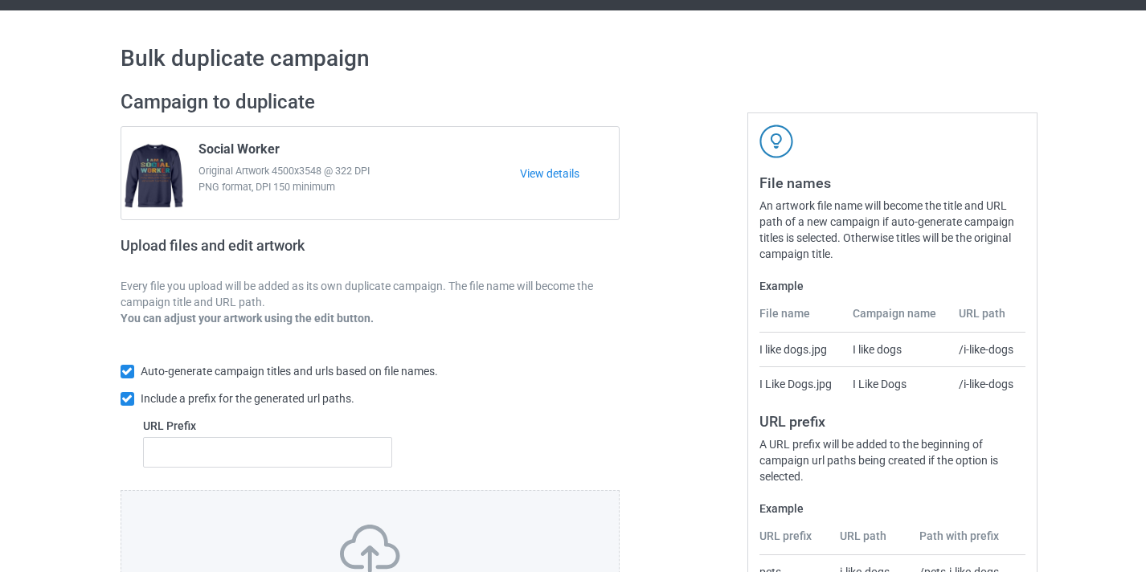
scroll to position [125, 0]
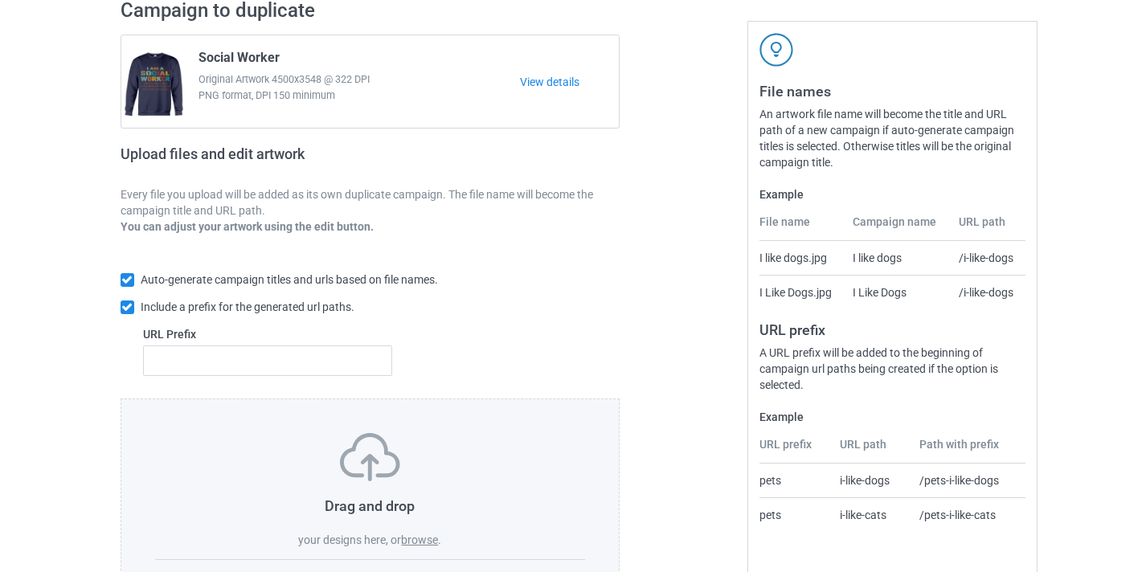
click at [435, 530] on div "Drag and drop your designs here, or browse ." at bounding box center [370, 490] width 431 height 115
click at [432, 538] on label "browse" at bounding box center [419, 540] width 37 height 13
click at [0, 0] on input "browse" at bounding box center [0, 0] width 0 height 0
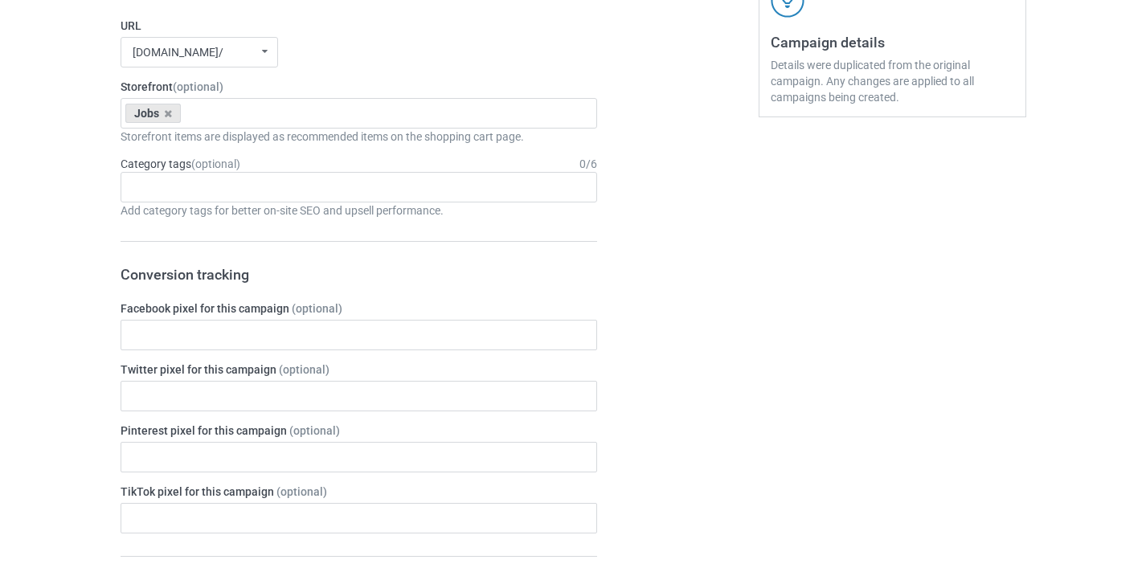
scroll to position [1121, 0]
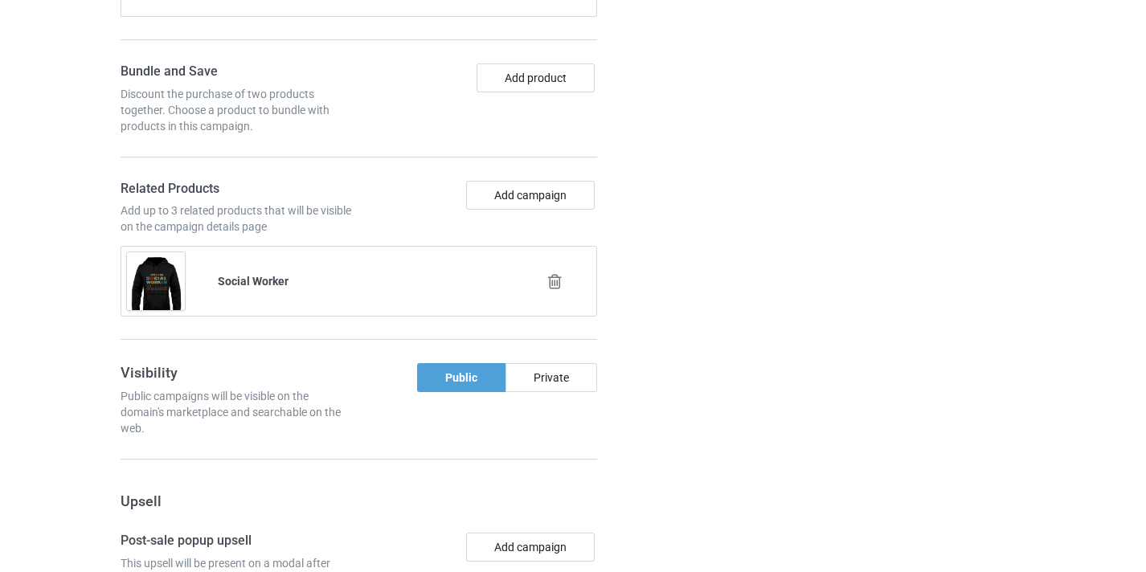
click at [549, 284] on icon at bounding box center [555, 281] width 20 height 17
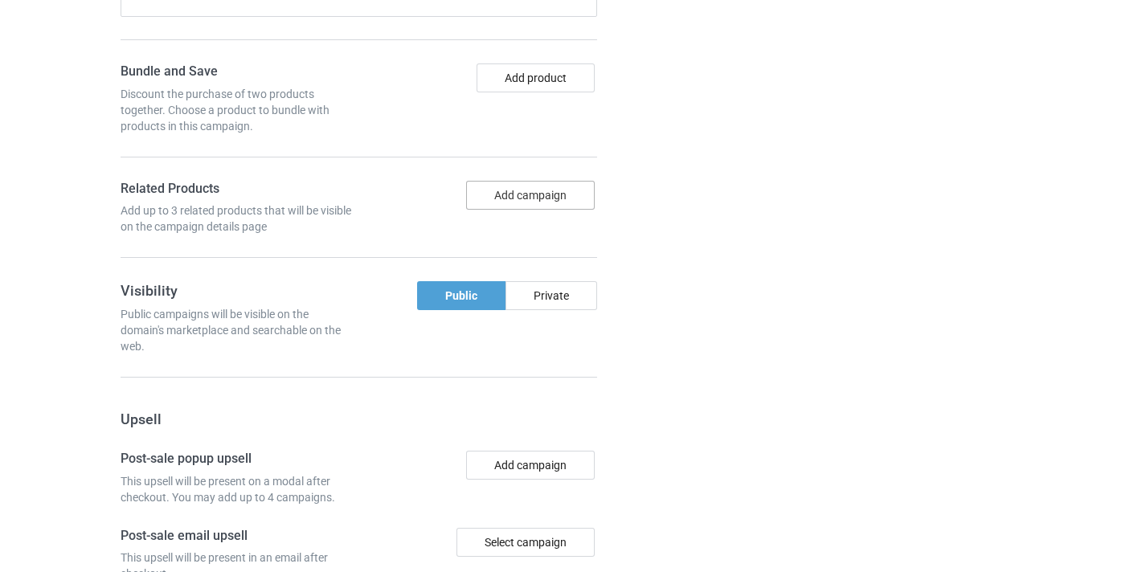
click at [550, 184] on div "Bundle and Save Discount the purchase of two products together. Choose a produc…" at bounding box center [359, 160] width 477 height 195
click at [550, 187] on button "Add campaign" at bounding box center [530, 195] width 129 height 29
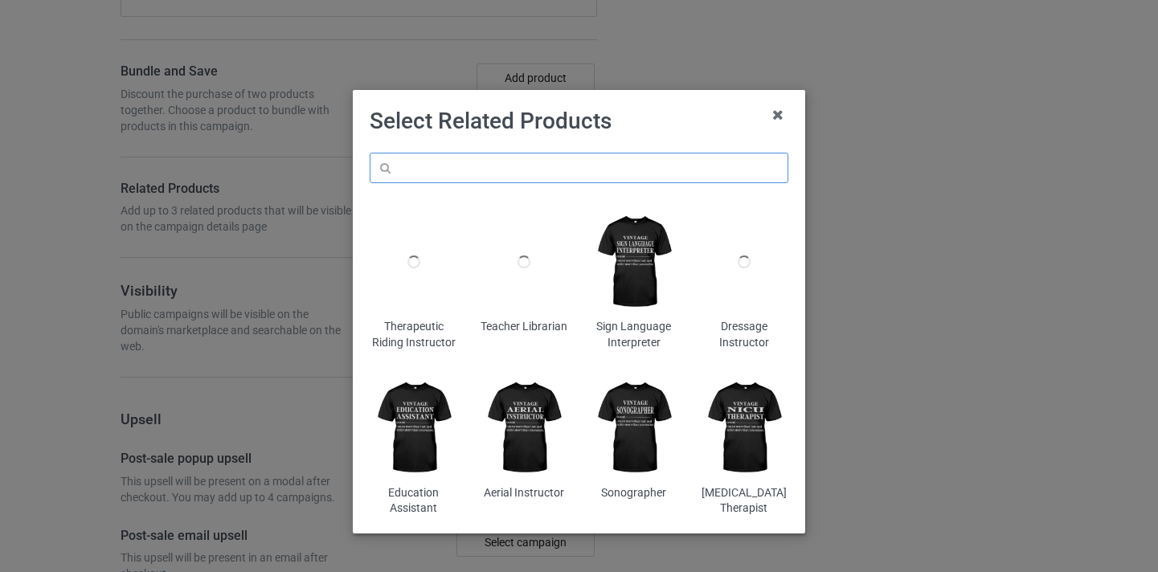
click at [531, 154] on input "text" at bounding box center [579, 168] width 419 height 31
paste input "Dance Coach"
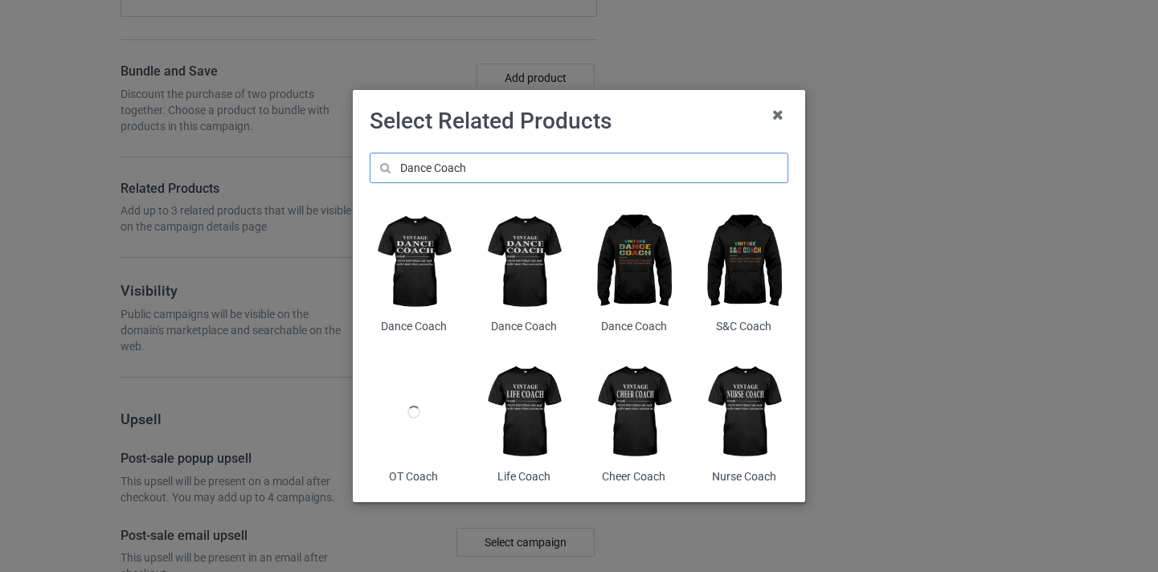
type input "Dance Coach"
click at [640, 266] on img at bounding box center [635, 261] width 88 height 109
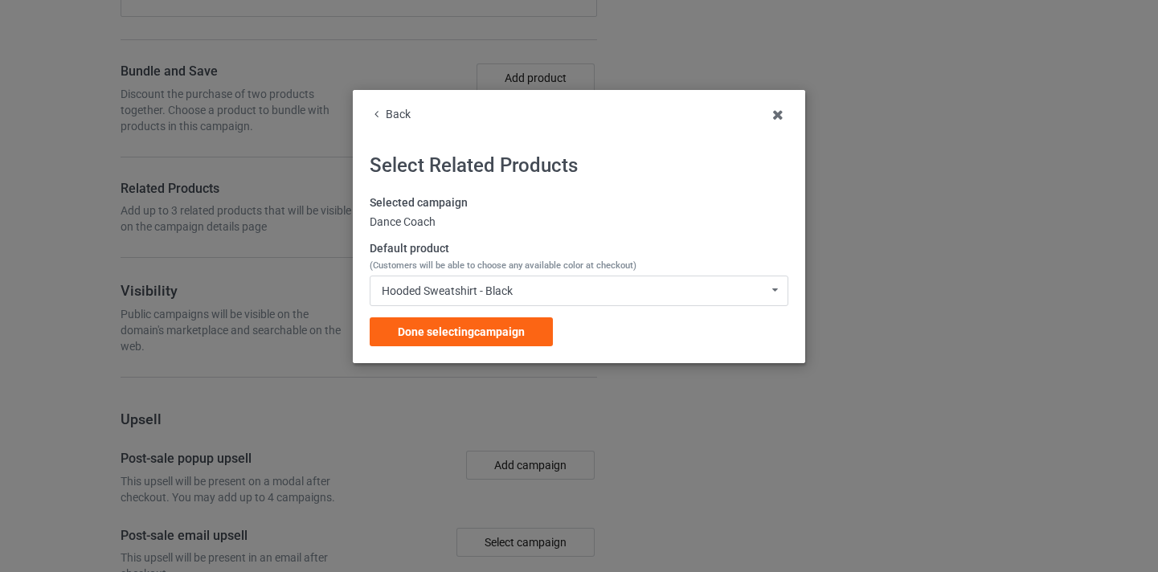
click at [512, 331] on span "Done selecting campaign" at bounding box center [461, 331] width 127 height 13
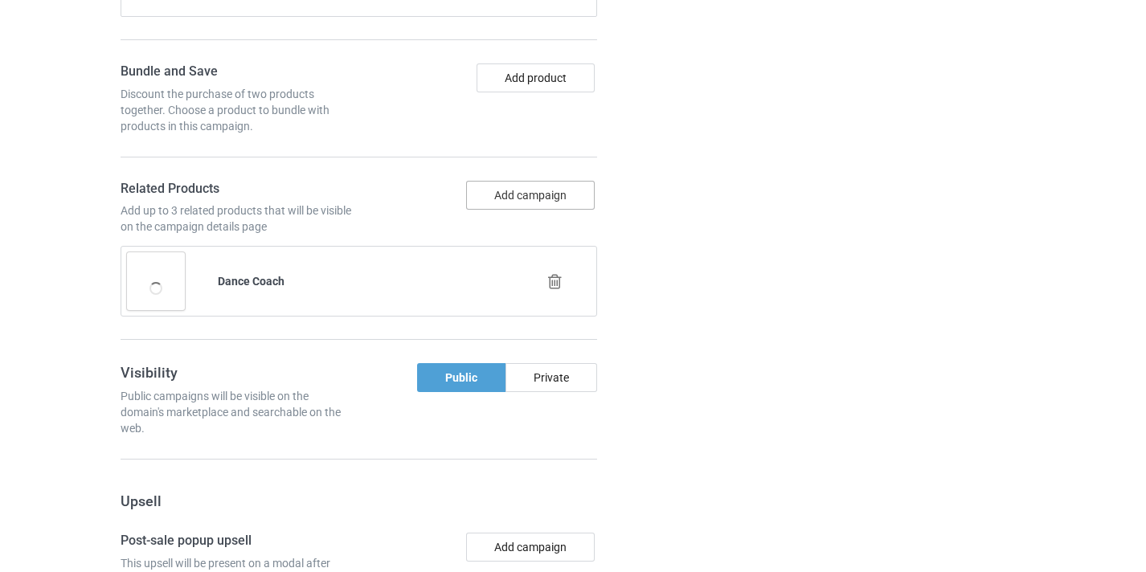
click at [539, 197] on button "Add campaign" at bounding box center [530, 195] width 129 height 29
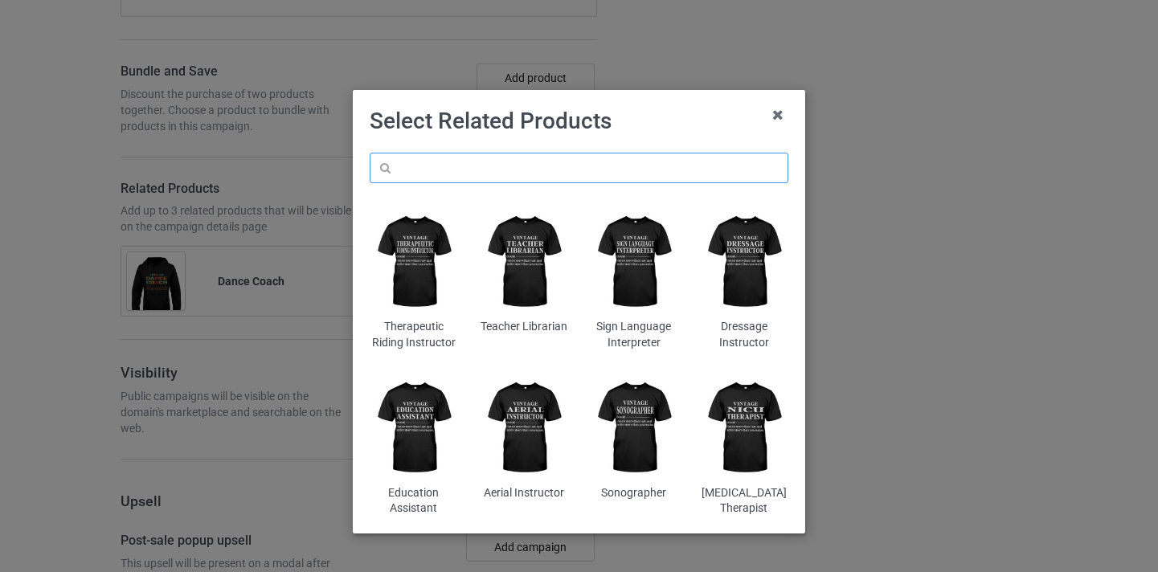
click at [605, 177] on input "text" at bounding box center [579, 168] width 419 height 31
paste input "Dance Coach"
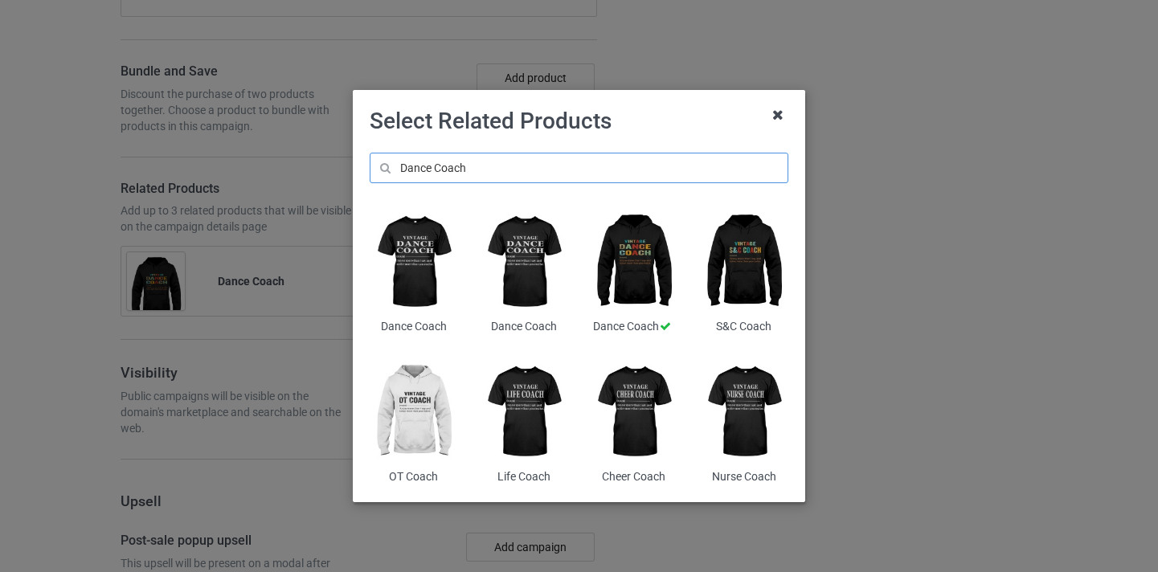
type input "Dance Coach"
click at [767, 114] on icon at bounding box center [779, 115] width 26 height 26
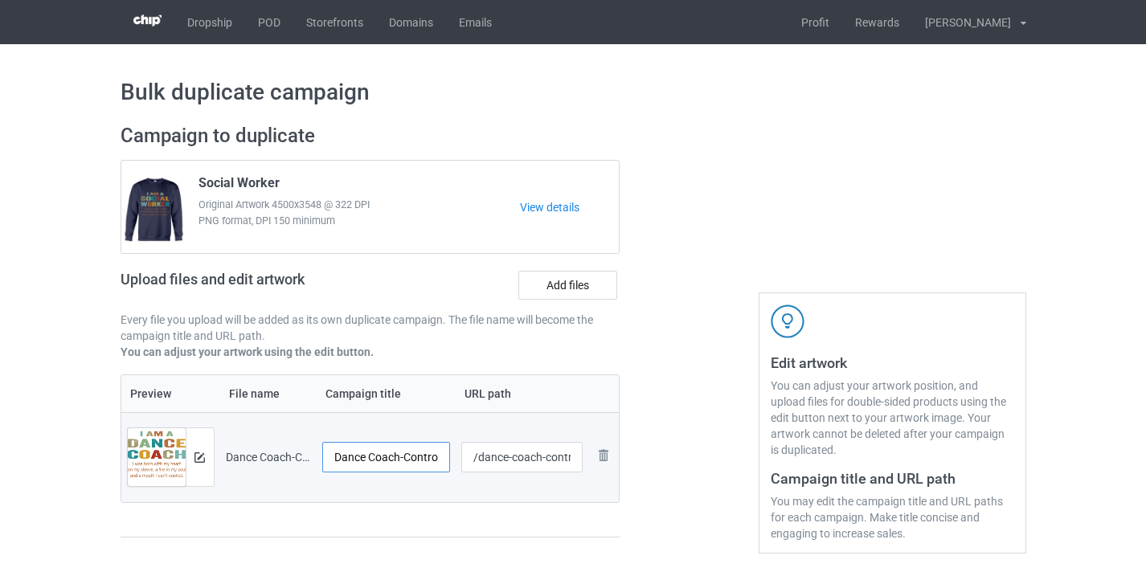
click at [431, 456] on input "Dance Coach-Control" at bounding box center [386, 457] width 129 height 31
type input "Dance Coach"
click at [558, 462] on input "/dance-coach-control" at bounding box center [521, 457] width 121 height 31
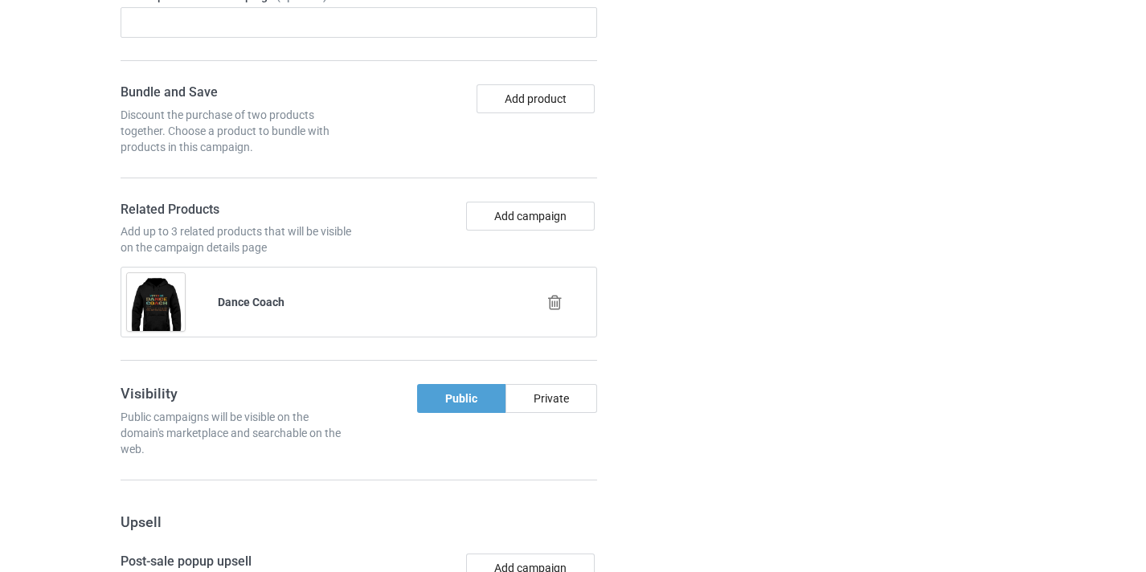
scroll to position [1572, 0]
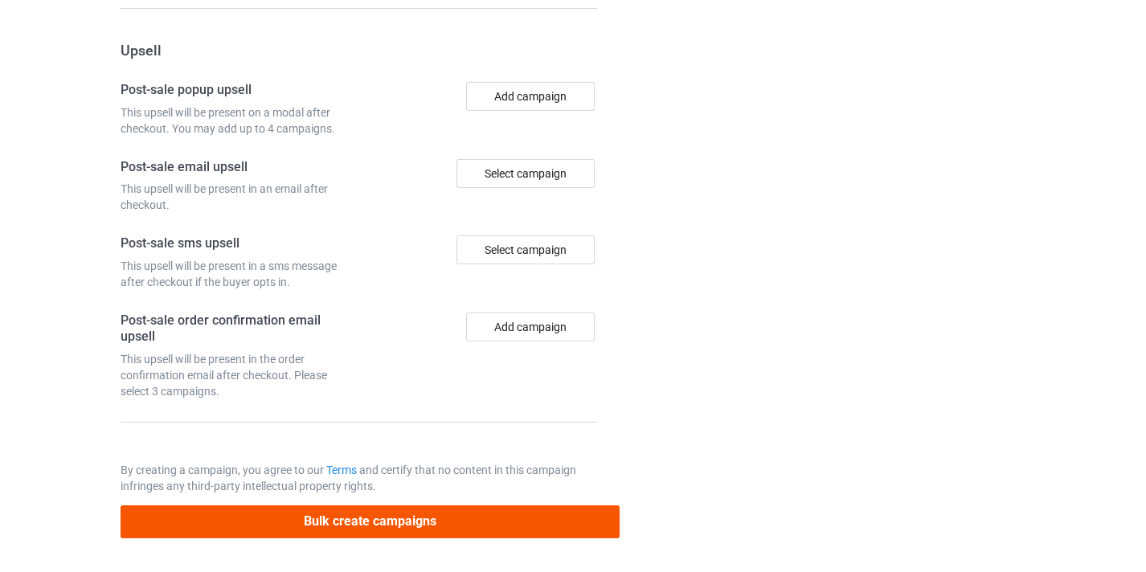
type input "/dance-coach10"
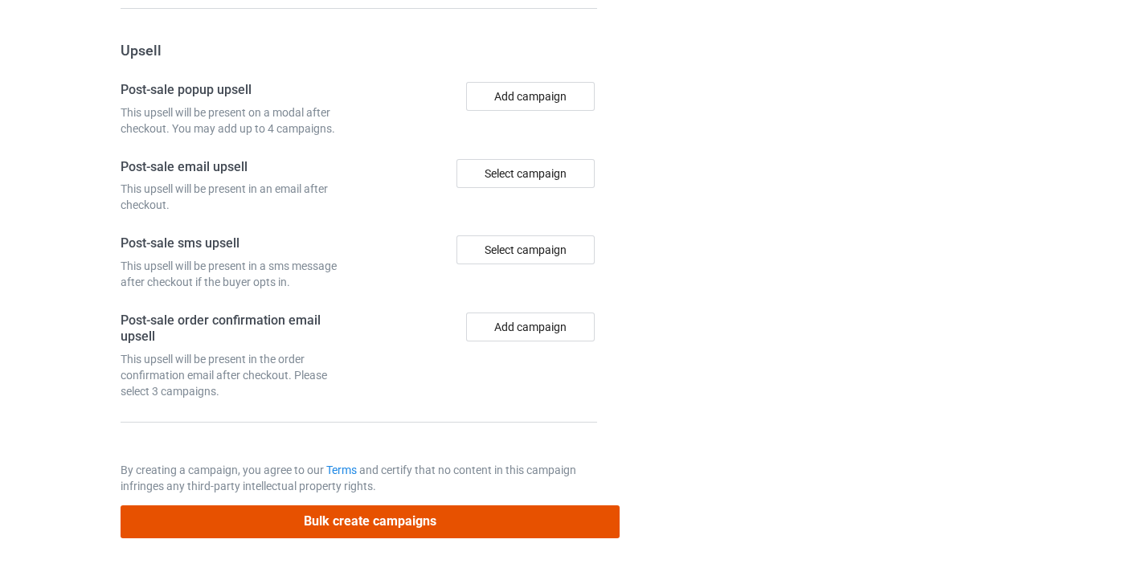
click at [492, 532] on button "Bulk create campaigns" at bounding box center [371, 521] width 500 height 33
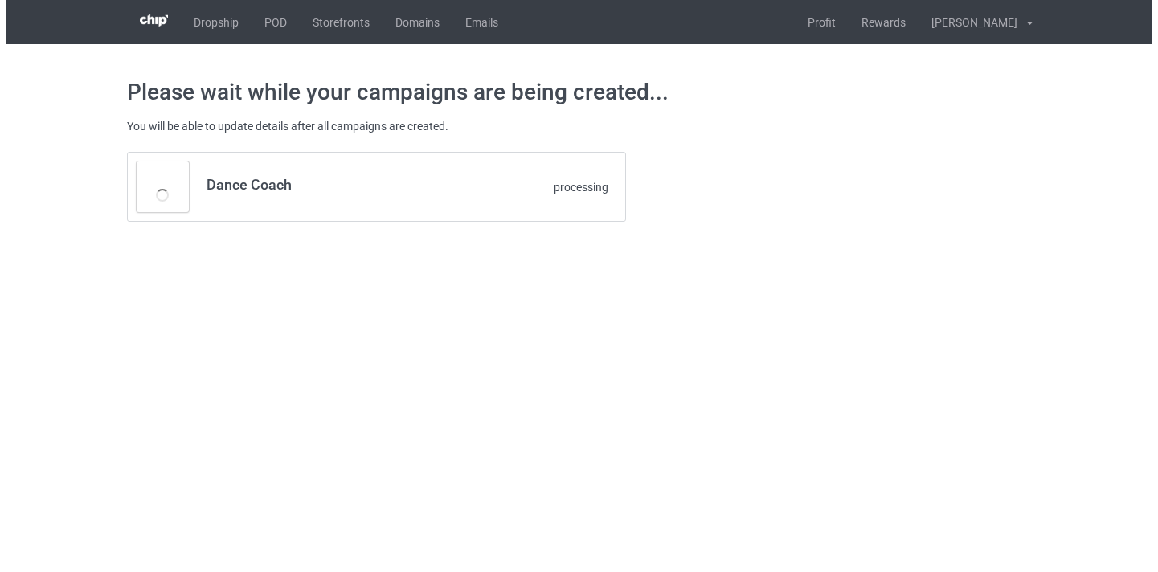
scroll to position [0, 0]
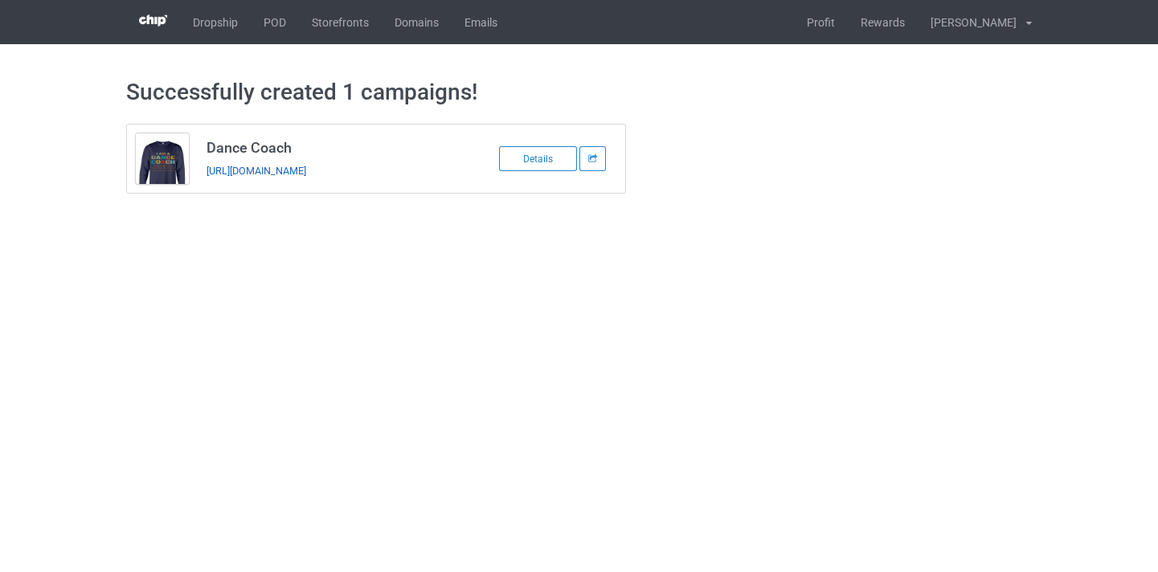
click at [306, 170] on link "https://www.thepure.gift/dance-coach10" at bounding box center [256, 171] width 100 height 12
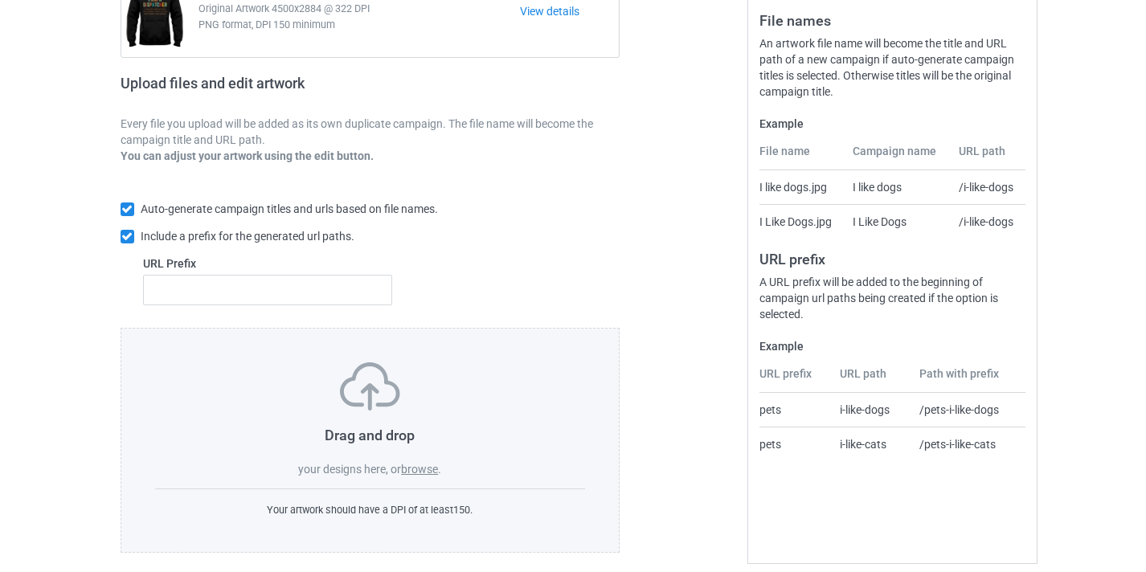
scroll to position [211, 0]
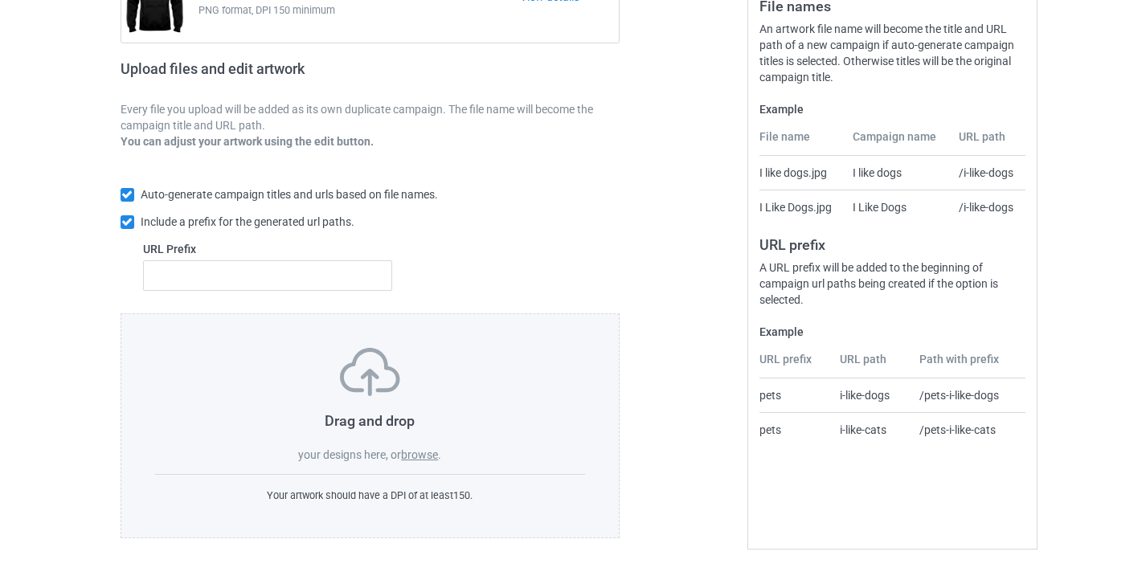
click at [423, 447] on div "Drag and drop your designs here, or browse ." at bounding box center [370, 405] width 431 height 115
click at [422, 453] on label "browse" at bounding box center [419, 454] width 37 height 13
click at [0, 0] on input "browse" at bounding box center [0, 0] width 0 height 0
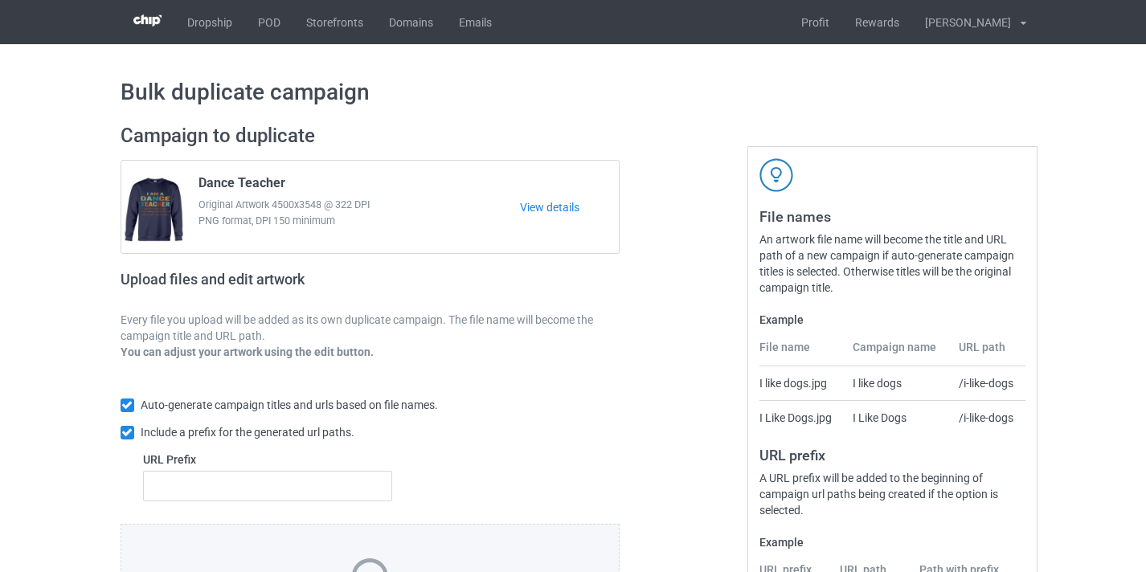
scroll to position [211, 0]
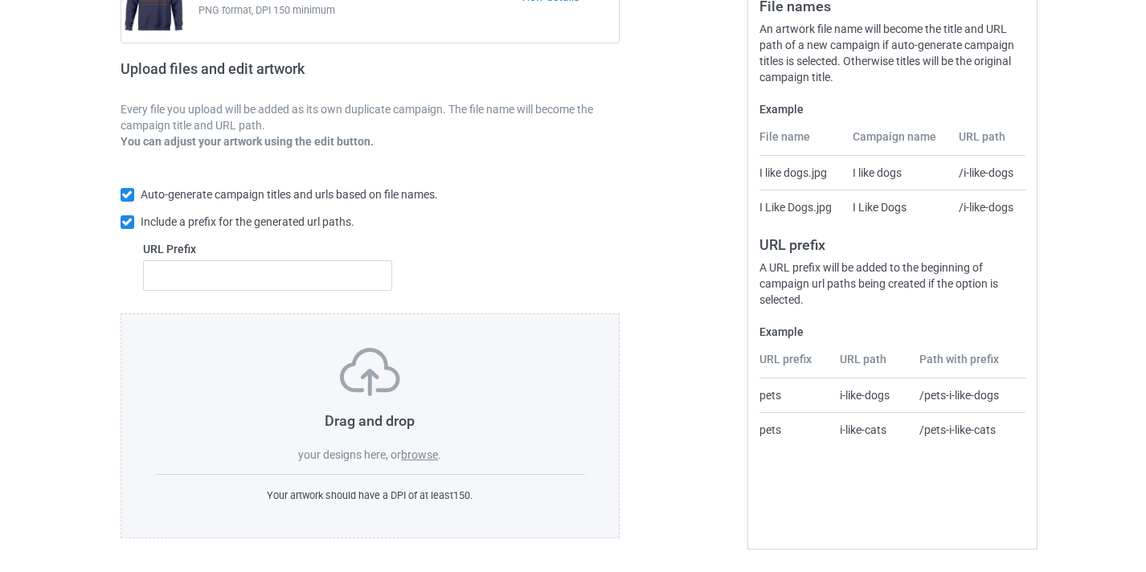
click at [421, 468] on div "Drag and drop your designs here, or browse . Your artwork should have a DPI of …" at bounding box center [371, 425] width 500 height 225
click at [421, 453] on label "browse" at bounding box center [419, 454] width 37 height 13
click at [0, 0] on input "browse" at bounding box center [0, 0] width 0 height 0
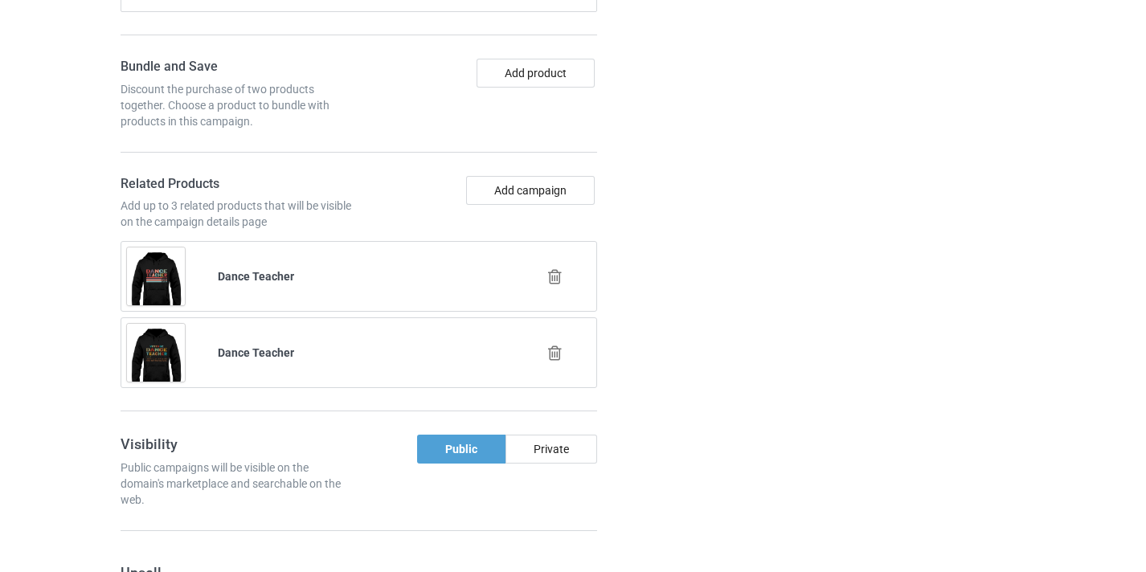
scroll to position [1123, 0]
click at [561, 278] on icon at bounding box center [555, 279] width 20 height 17
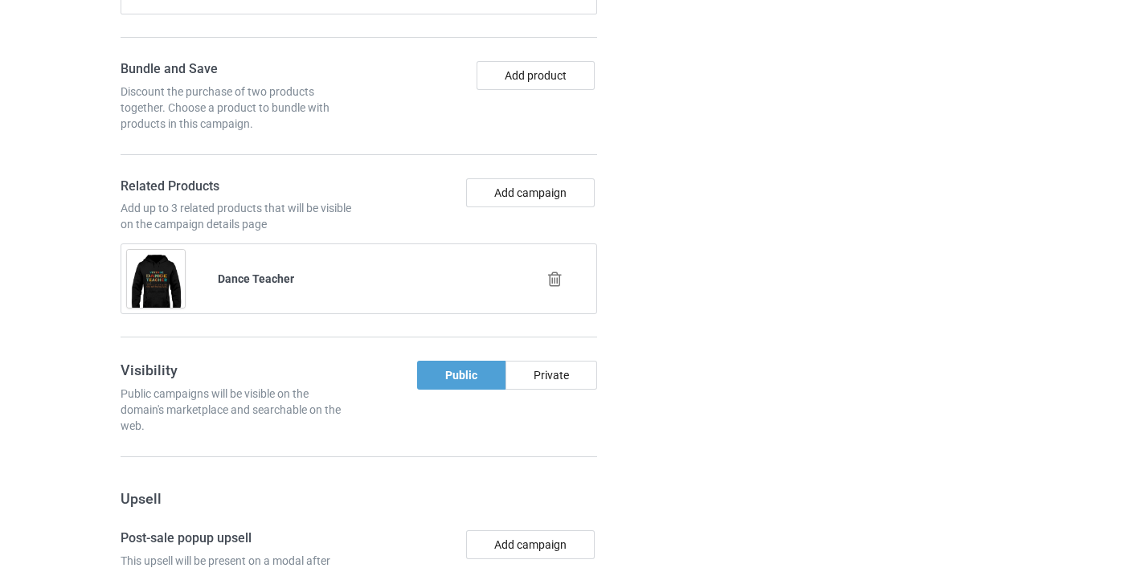
click at [557, 284] on icon at bounding box center [555, 279] width 20 height 17
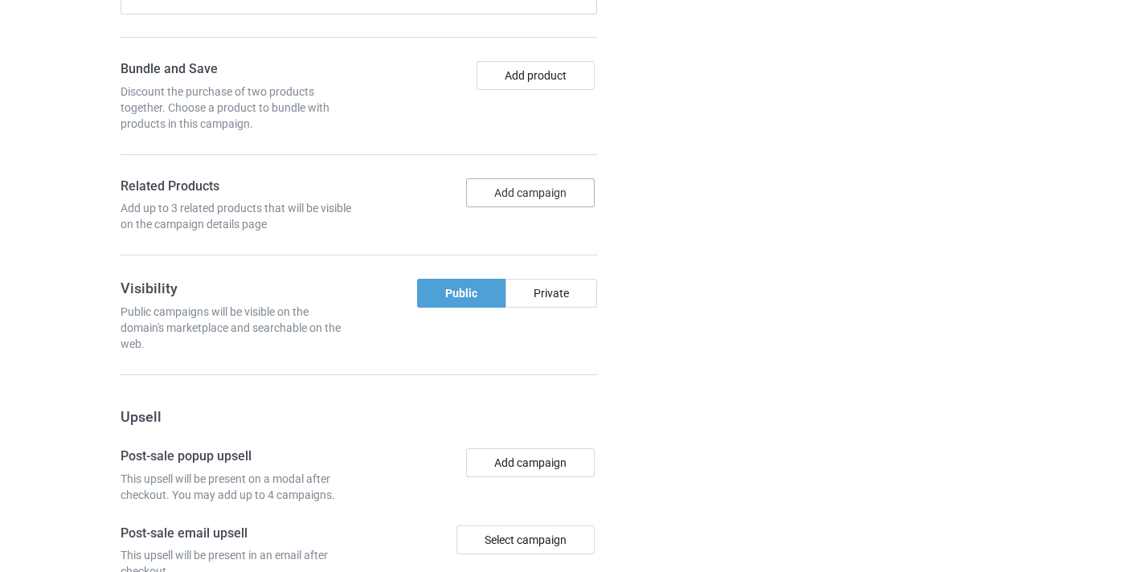
click at [520, 190] on button "Add campaign" at bounding box center [530, 192] width 129 height 29
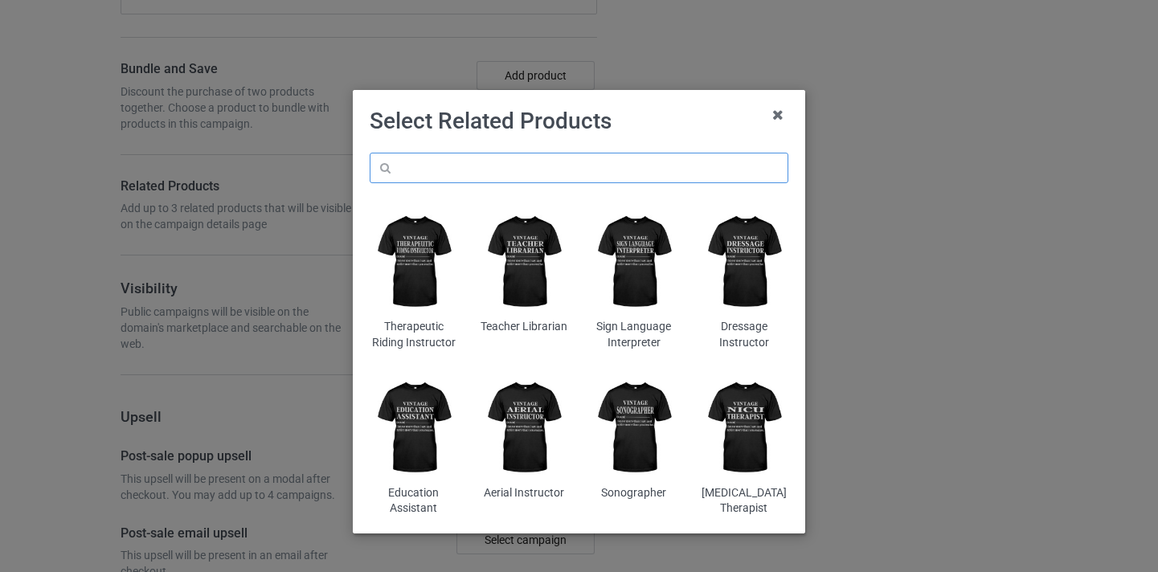
click at [567, 174] on input "text" at bounding box center [579, 168] width 419 height 31
paste input "Activity Coordinator"
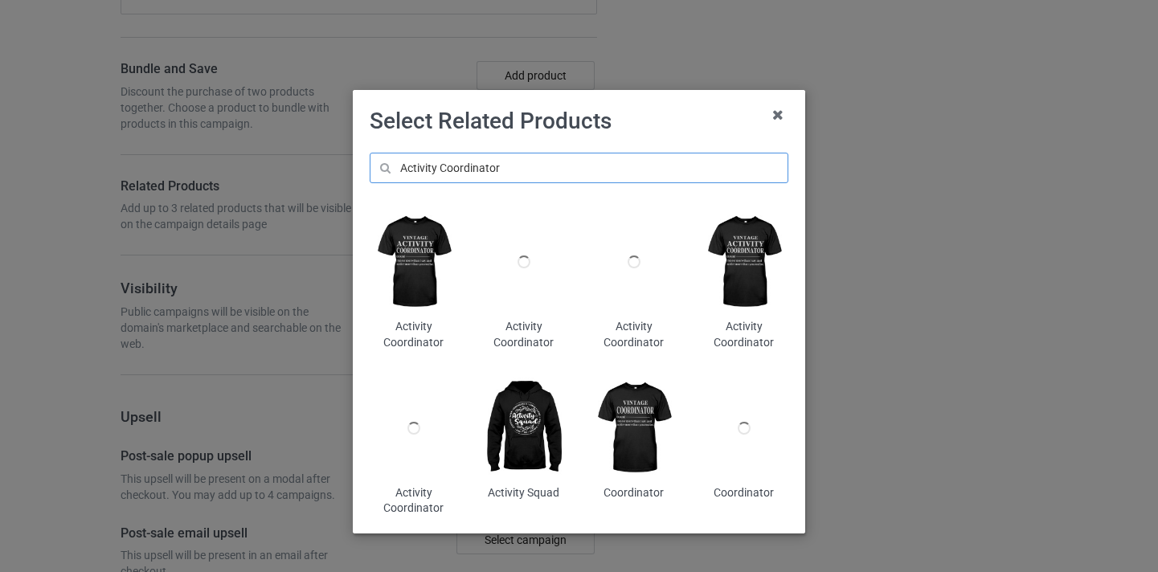
type input "Activity Coordinator"
click at [525, 449] on img at bounding box center [524, 427] width 88 height 109
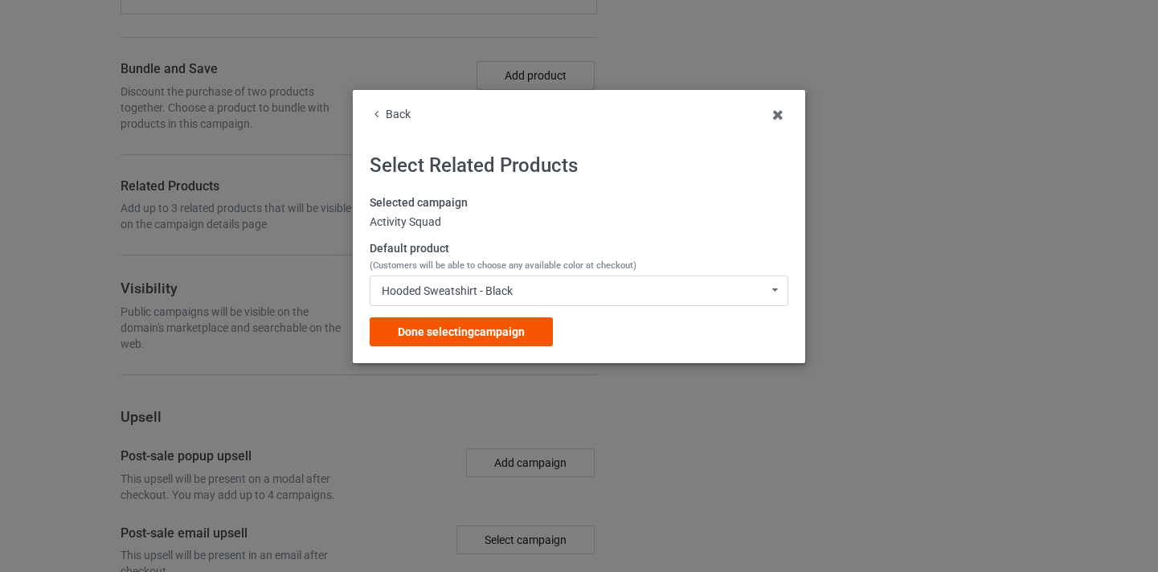
click at [531, 326] on div "Done selecting campaign" at bounding box center [461, 331] width 183 height 29
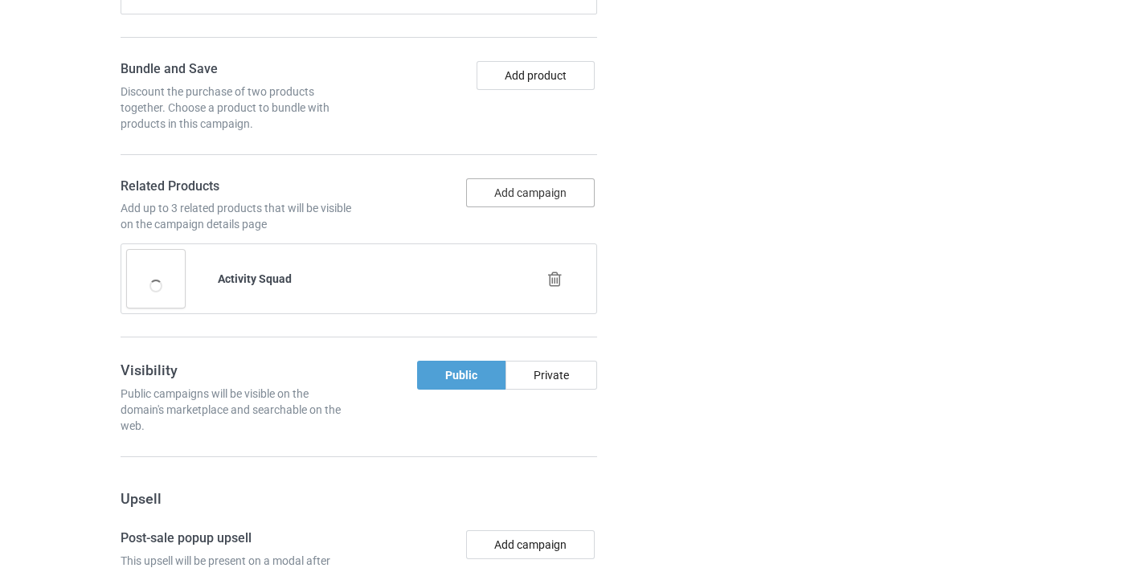
click at [510, 189] on button "Add campaign" at bounding box center [530, 192] width 129 height 29
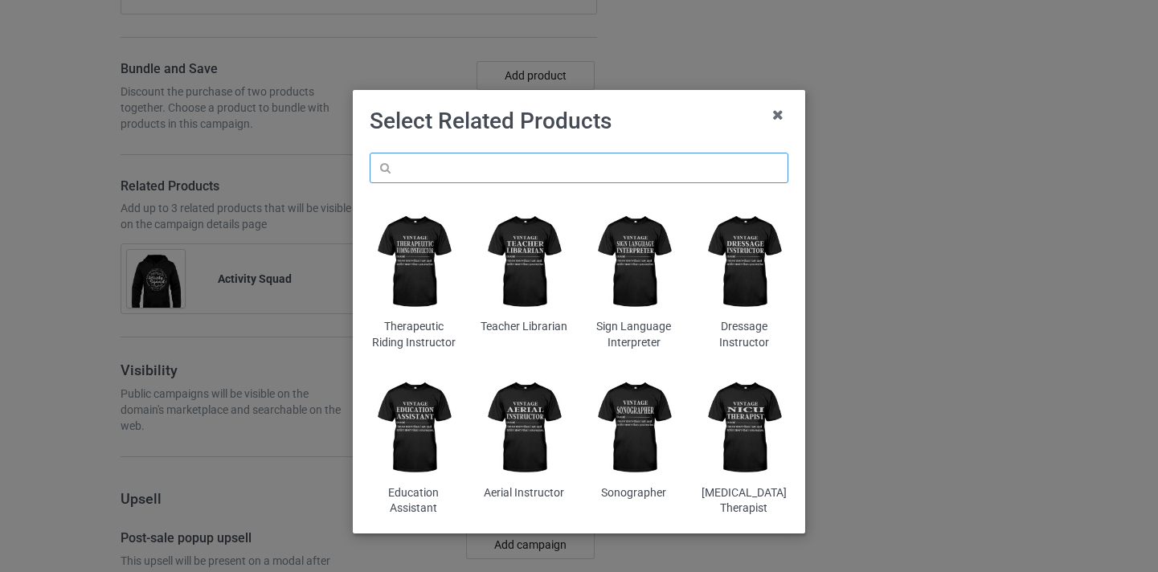
click at [531, 178] on input "text" at bounding box center [579, 168] width 419 height 31
paste input "Activity Coordinator"
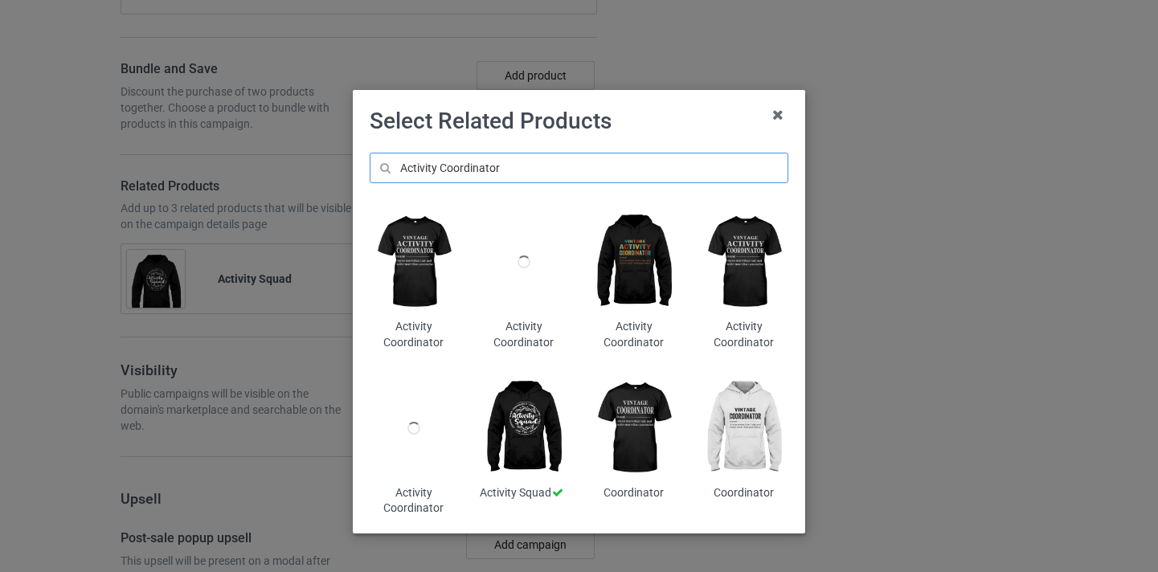
type input "Activity Coordinator"
click at [615, 247] on img at bounding box center [635, 261] width 88 height 109
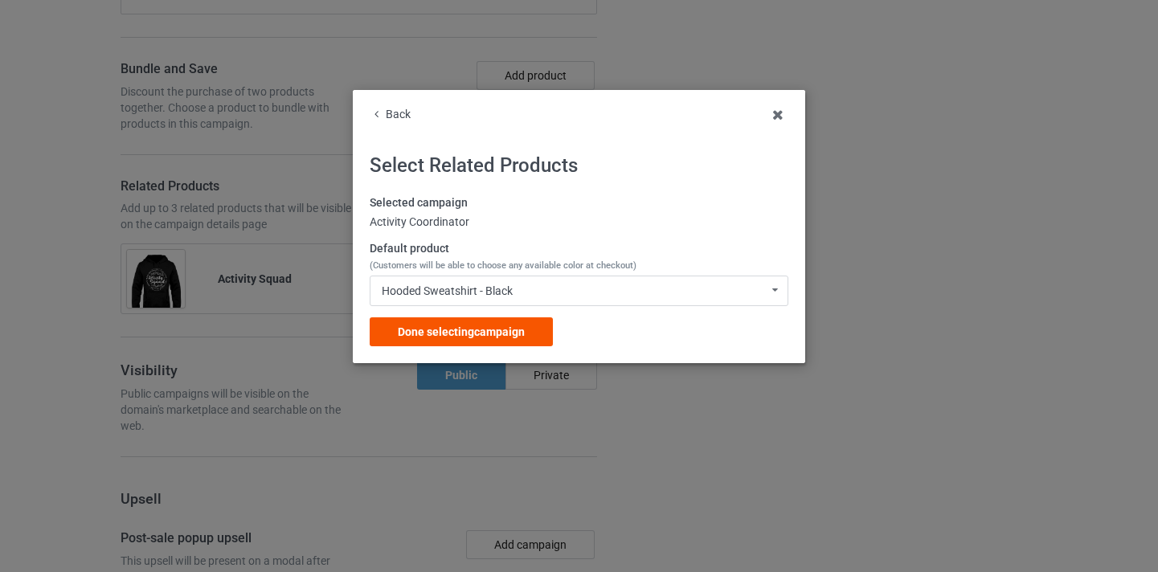
click at [531, 317] on div "Done selecting campaign" at bounding box center [461, 331] width 183 height 29
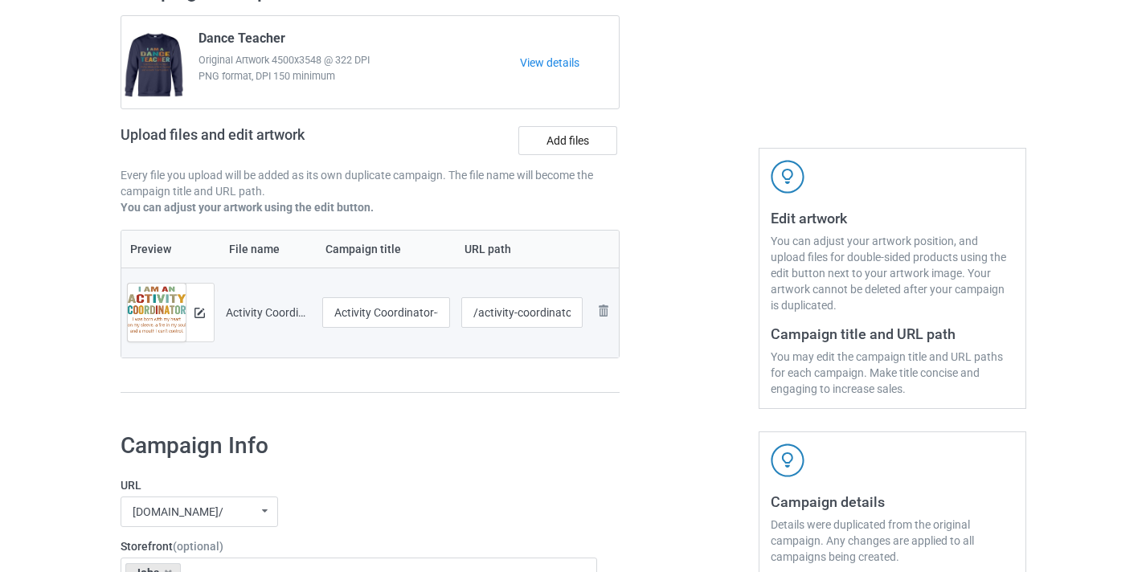
scroll to position [161, 0]
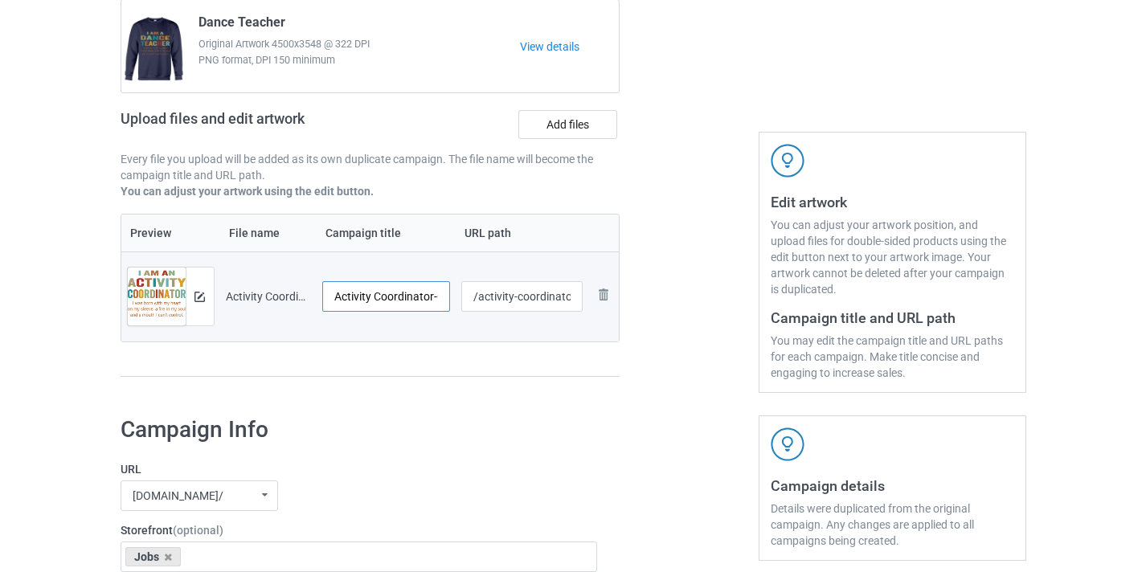
click at [442, 299] on input "Activity Coordinator-Control" at bounding box center [386, 296] width 129 height 31
drag, startPoint x: 442, startPoint y: 299, endPoint x: 468, endPoint y: 298, distance: 26.5
click at [468, 298] on tr "Preview and edit artwork Activity Coordinator-Control.png Activity Coordinator-…" at bounding box center [370, 296] width 498 height 90
click at [415, 298] on input "Activity Coordinator-Control" at bounding box center [386, 296] width 129 height 31
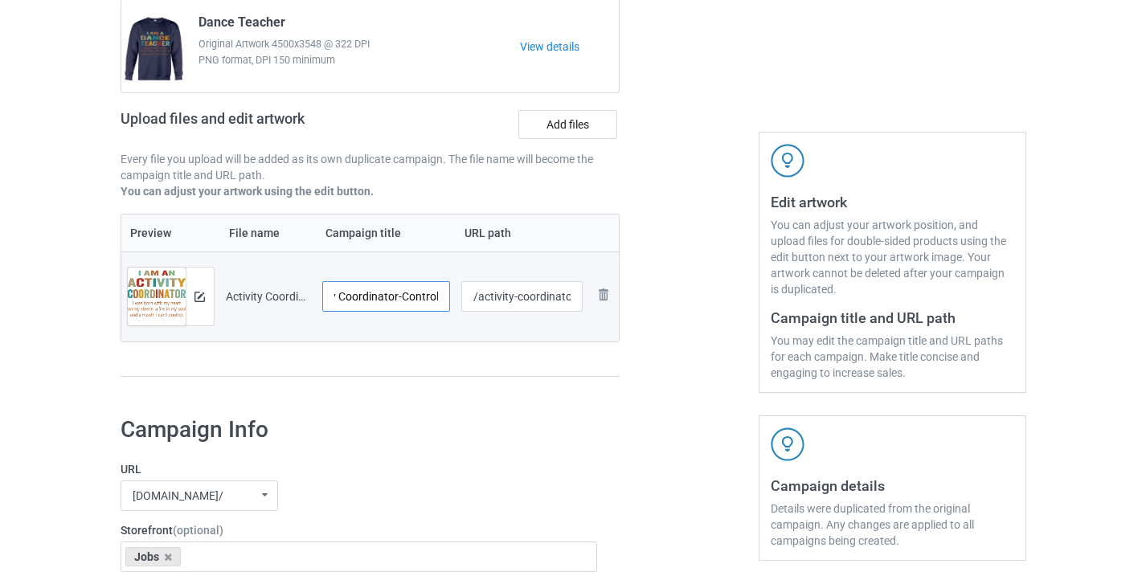
click at [415, 298] on input "Activity Coordinator-Control" at bounding box center [386, 296] width 129 height 31
type input "Activity Coordinator"
click at [540, 293] on input "/activity-coordinator-control" at bounding box center [521, 296] width 121 height 31
drag, startPoint x: 540, startPoint y: 293, endPoint x: 621, endPoint y: 307, distance: 82.3
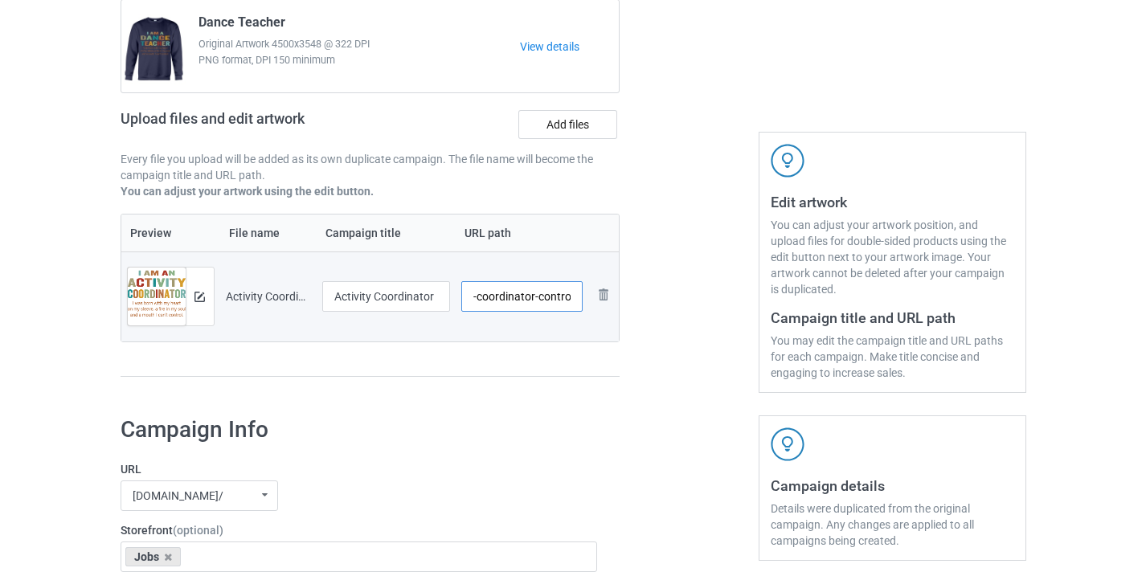
click at [621, 307] on div "Campaign to duplicate Dance Teacher Original Artwork 4500x3548 @ 322 DPI PNG fo…" at bounding box center [370, 178] width 522 height 452
click at [561, 300] on input "/activity-coordinator-control" at bounding box center [521, 296] width 121 height 31
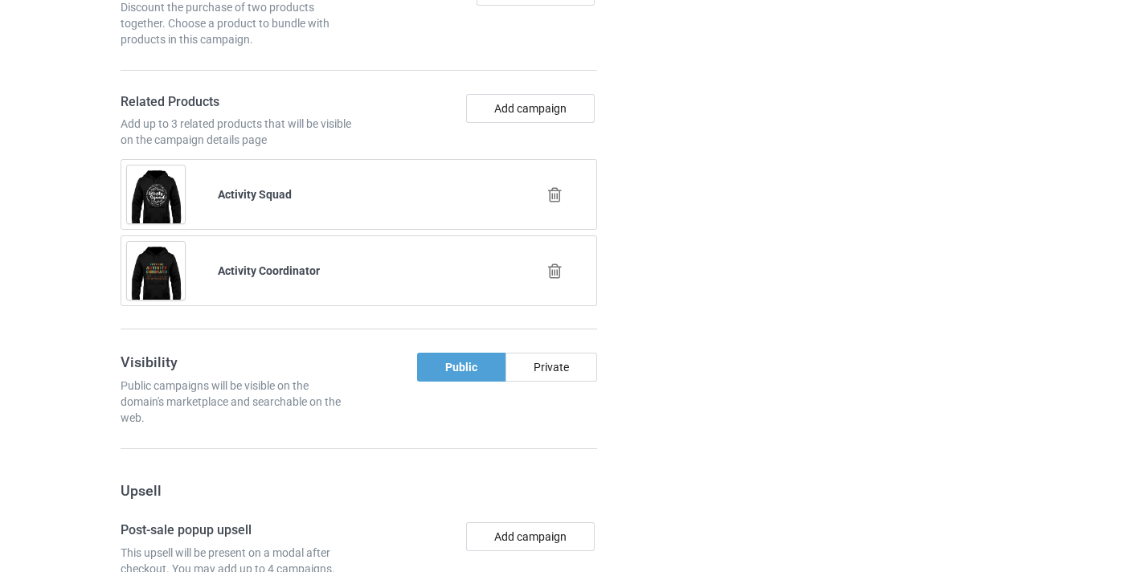
scroll to position [1648, 0]
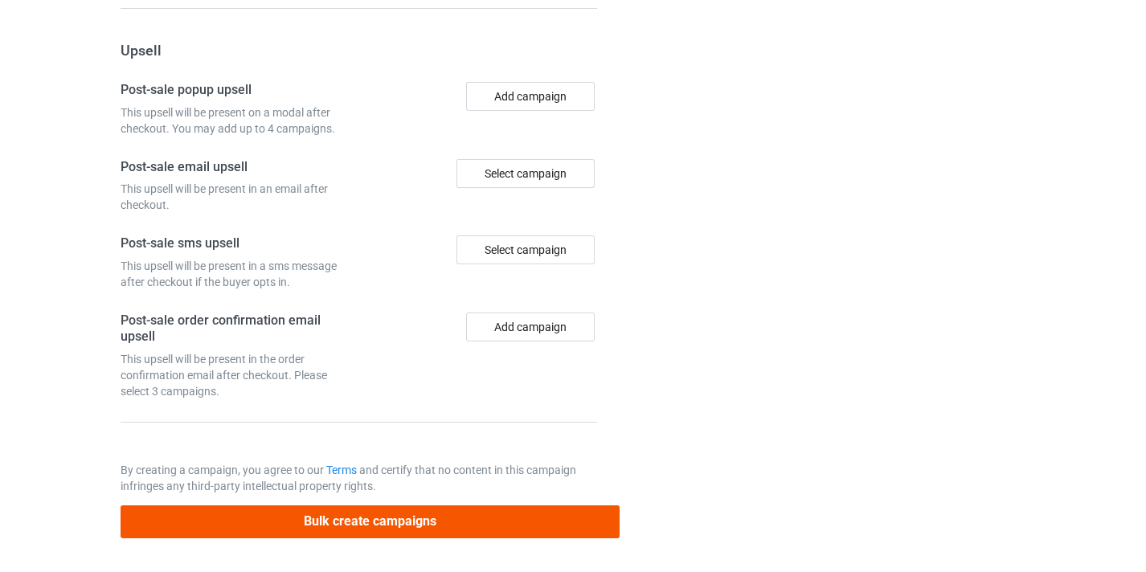
type input "/activity-coordinator10"
click at [518, 497] on div "Bulk create campaigns" at bounding box center [371, 516] width 500 height 44
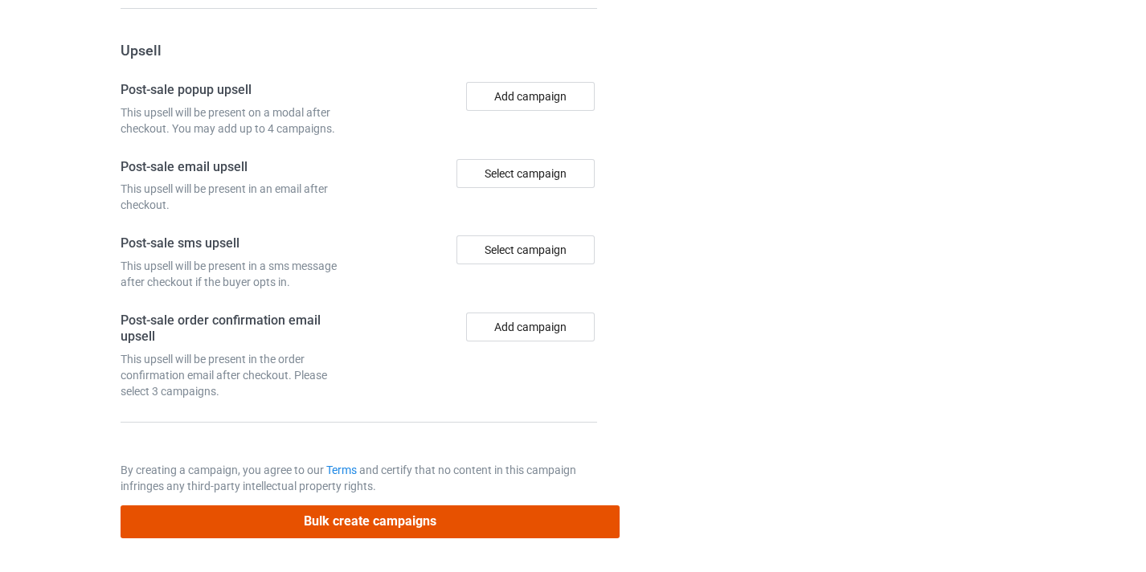
click at [521, 520] on button "Bulk create campaigns" at bounding box center [371, 521] width 500 height 33
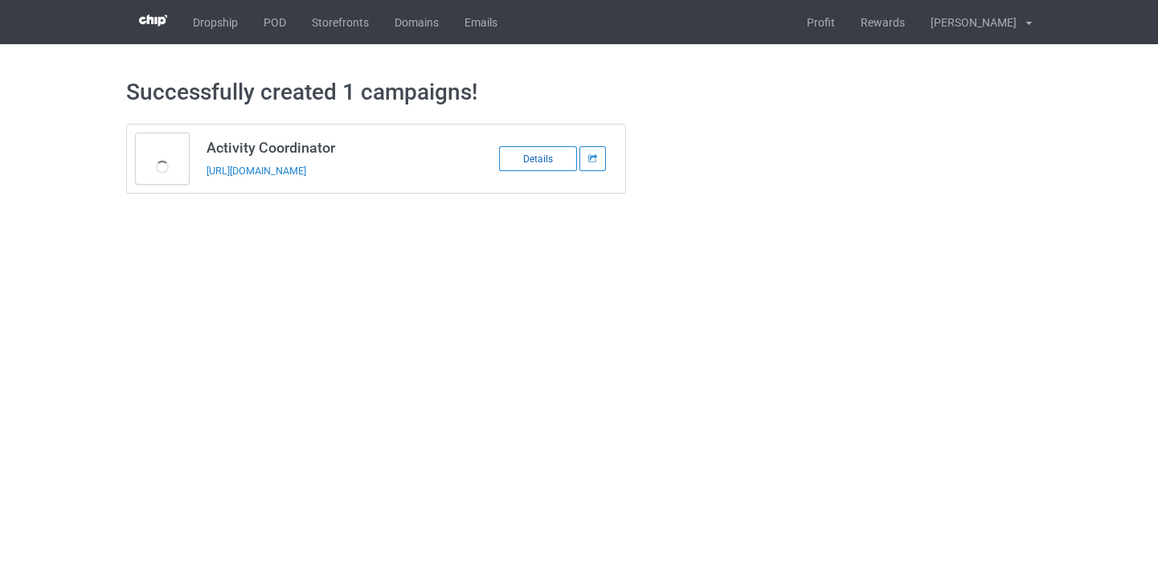
click at [527, 166] on div "Details" at bounding box center [538, 158] width 78 height 25
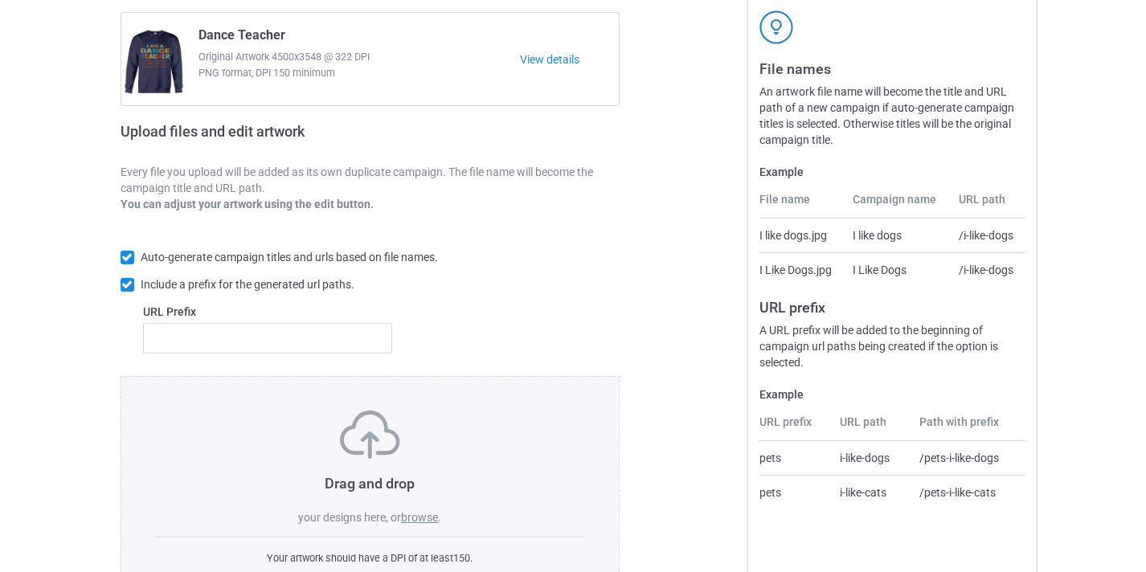
scroll to position [211, 0]
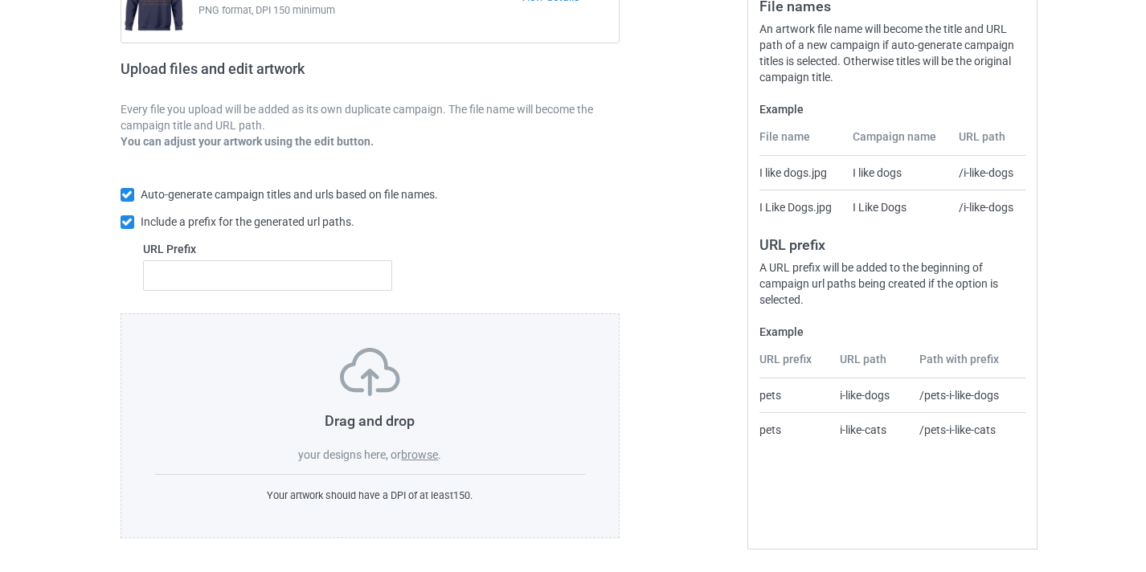
click at [430, 458] on label "browse" at bounding box center [419, 454] width 37 height 13
click at [0, 0] on input "browse" at bounding box center [0, 0] width 0 height 0
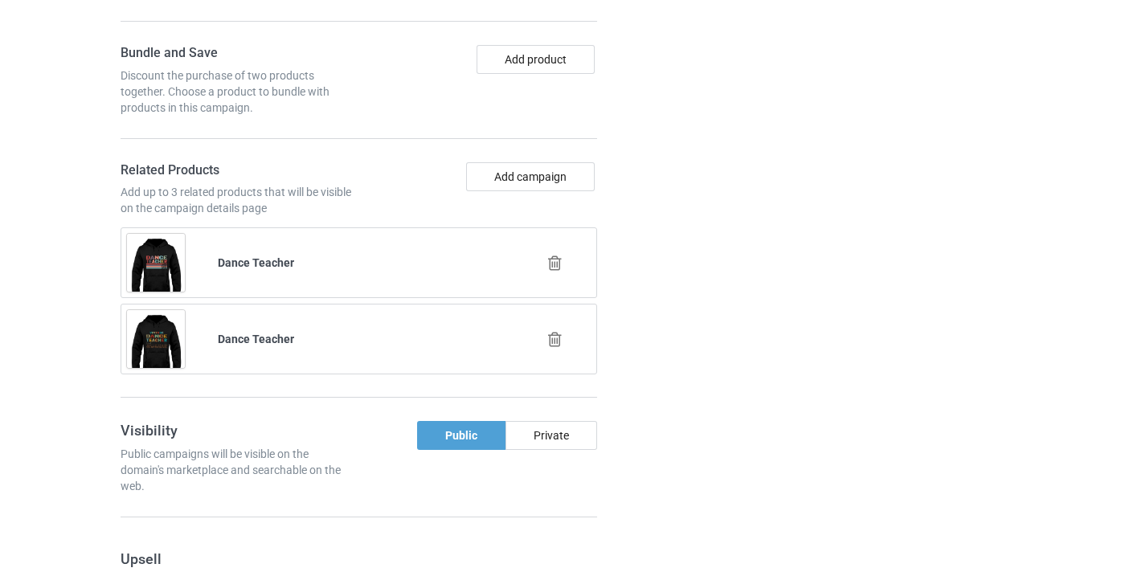
scroll to position [1243, 0]
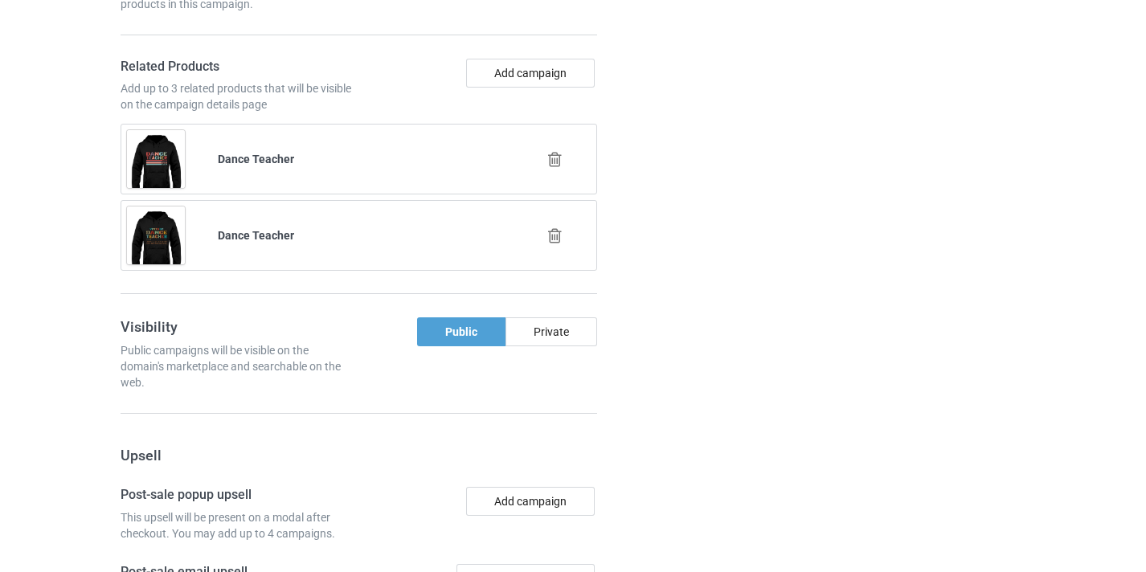
click at [545, 147] on div at bounding box center [557, 160] width 92 height 40
click at [548, 150] on div at bounding box center [557, 160] width 92 height 40
click at [556, 158] on icon at bounding box center [555, 159] width 20 height 17
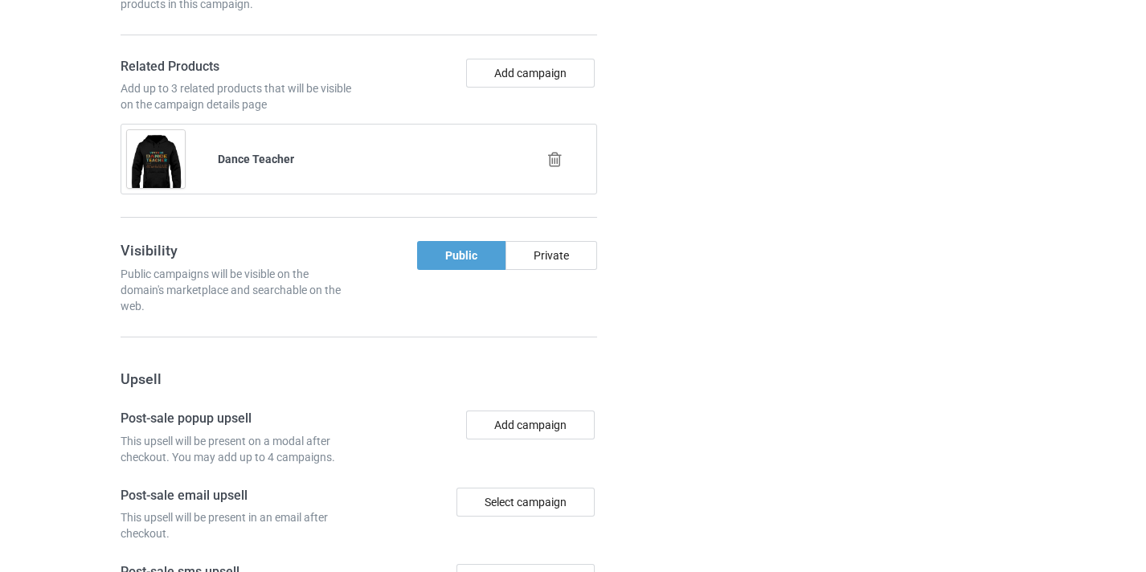
click at [554, 163] on icon at bounding box center [555, 159] width 20 height 17
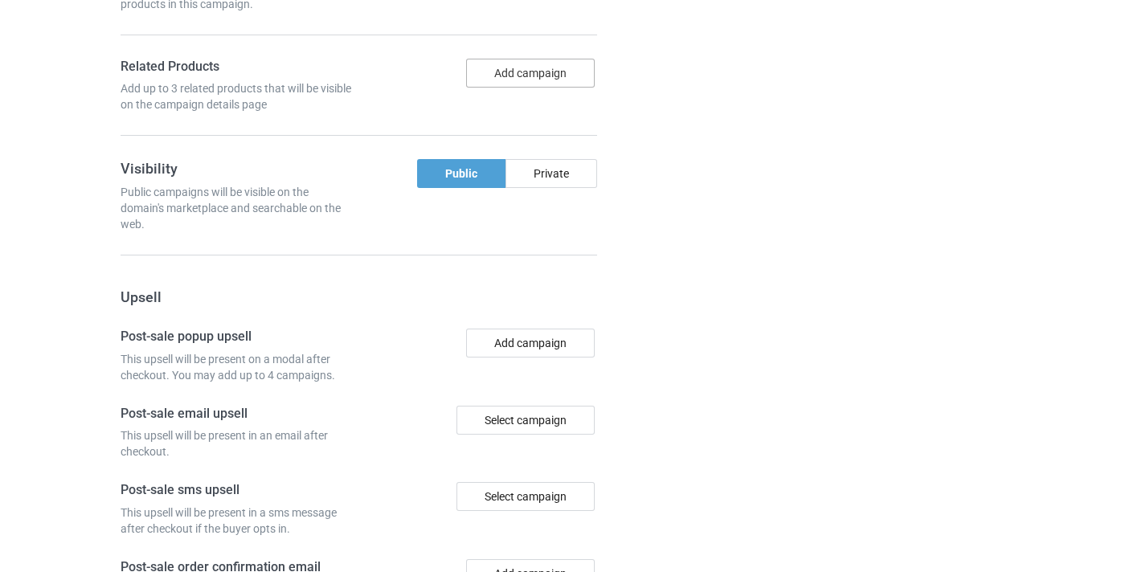
click at [538, 67] on button "Add campaign" at bounding box center [530, 73] width 129 height 29
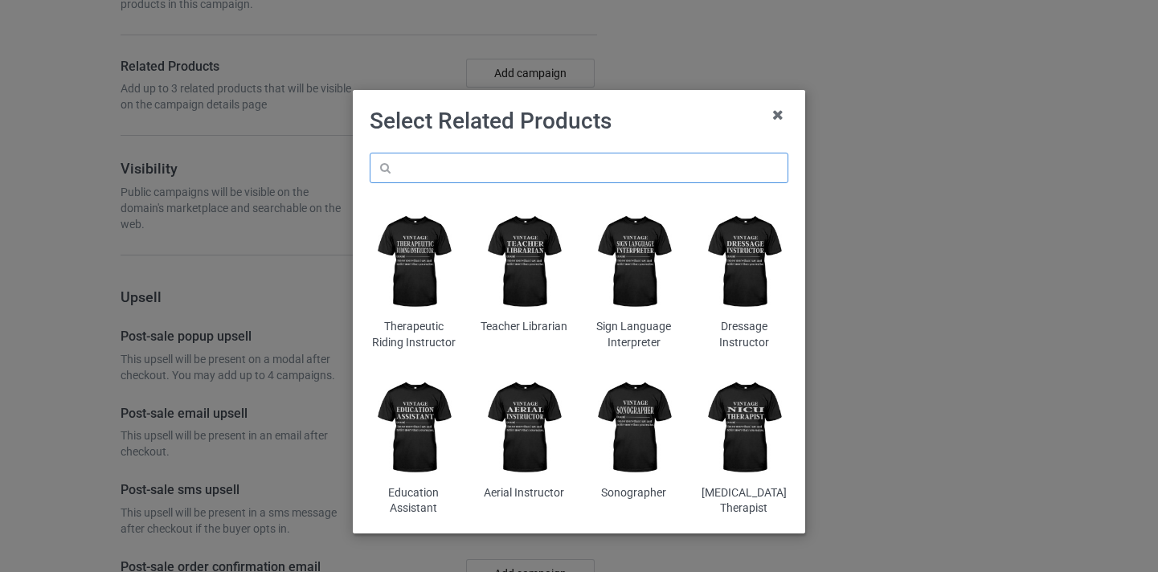
click at [559, 179] on input "text" at bounding box center [579, 168] width 419 height 31
paste input "Music Director"
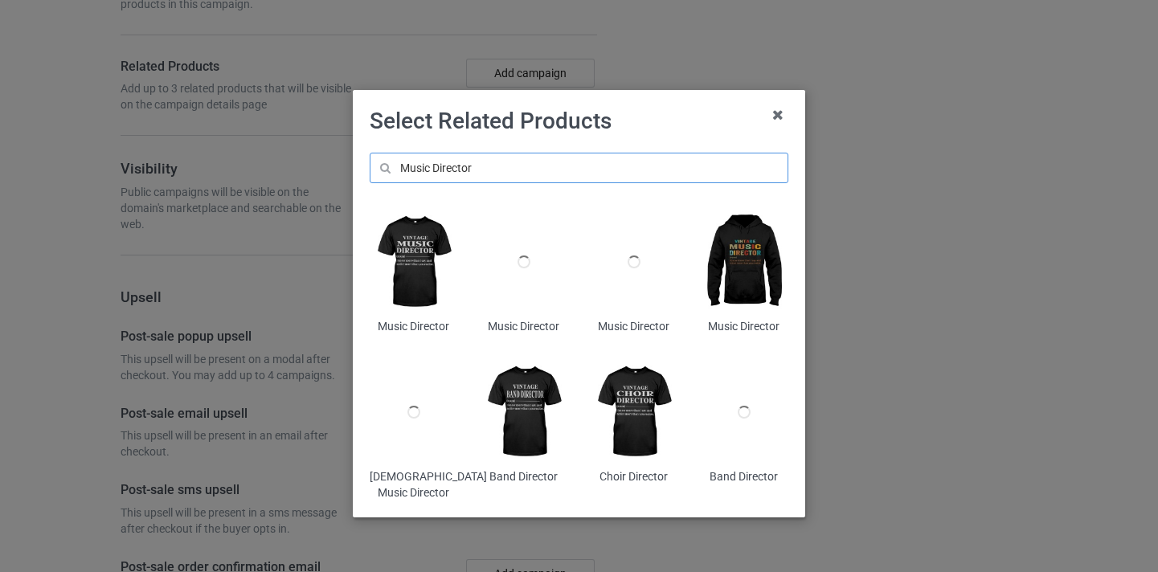
type input "Music Director"
click at [712, 269] on img at bounding box center [745, 261] width 88 height 109
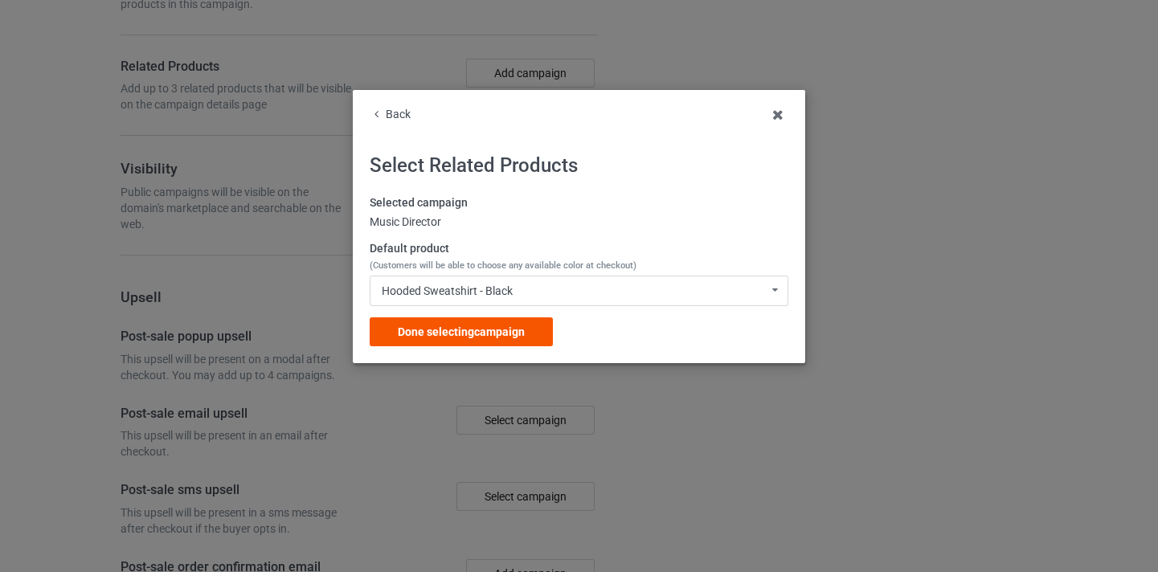
click at [520, 318] on div "Done selecting campaign" at bounding box center [461, 331] width 183 height 29
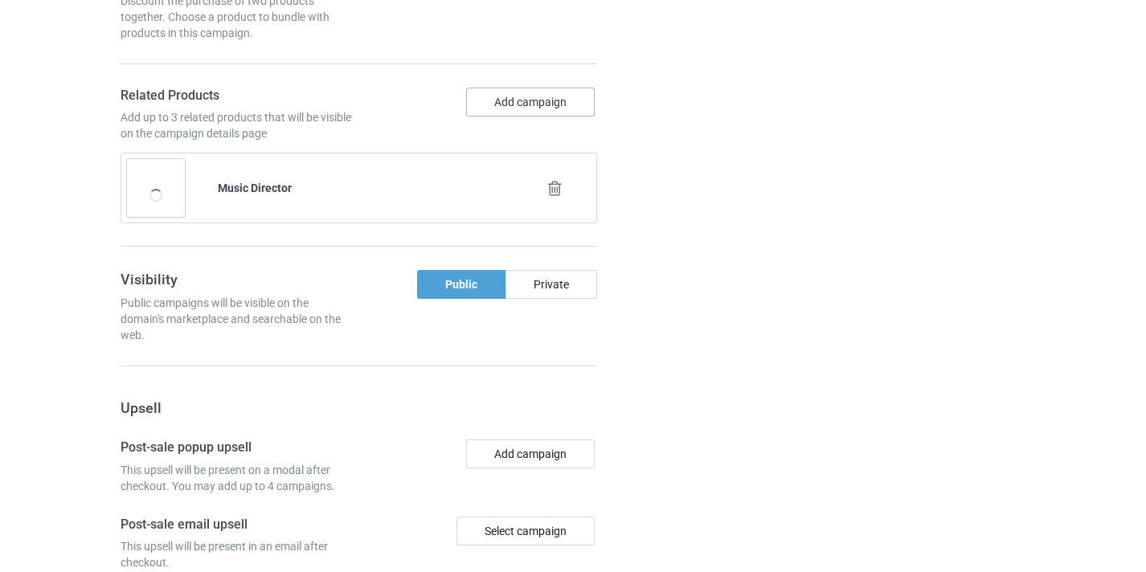
scroll to position [1207, 0]
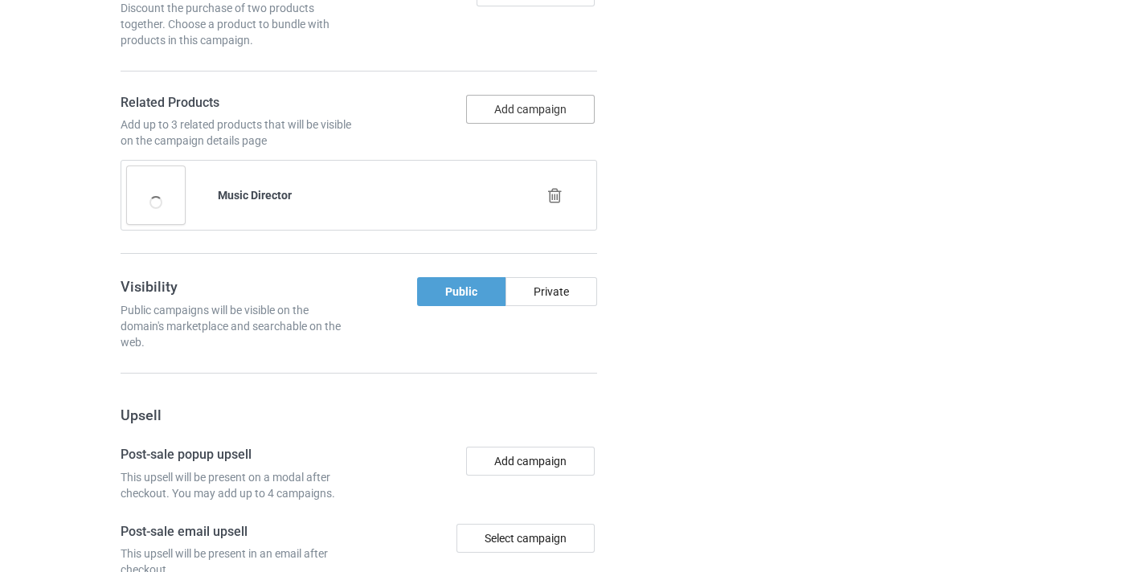
click at [547, 115] on button "Add campaign" at bounding box center [530, 109] width 129 height 29
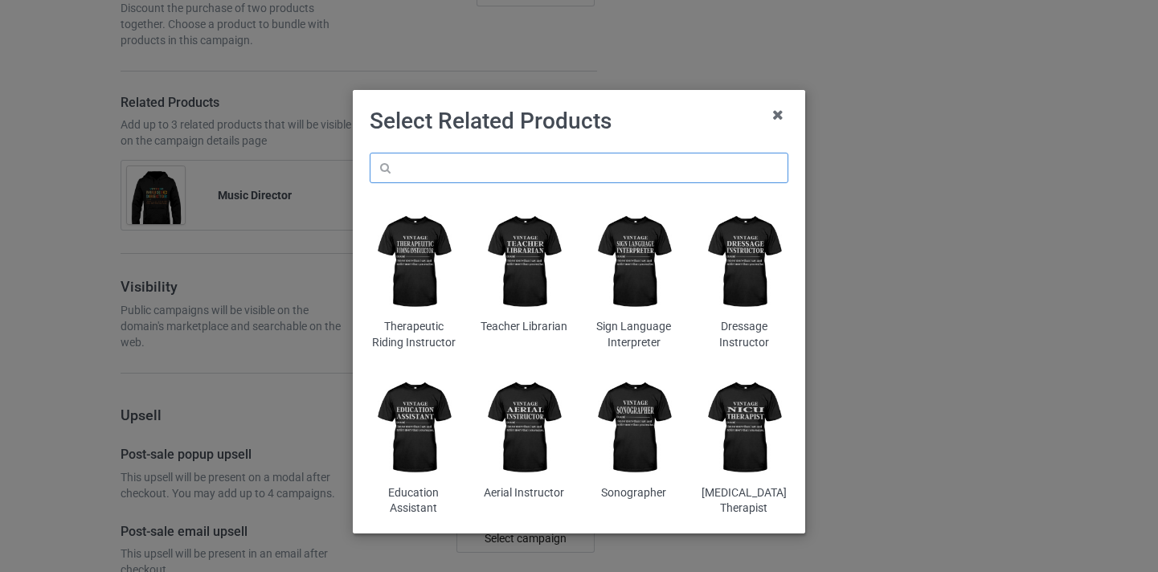
click at [611, 161] on input "text" at bounding box center [579, 168] width 419 height 31
paste input "Music Director"
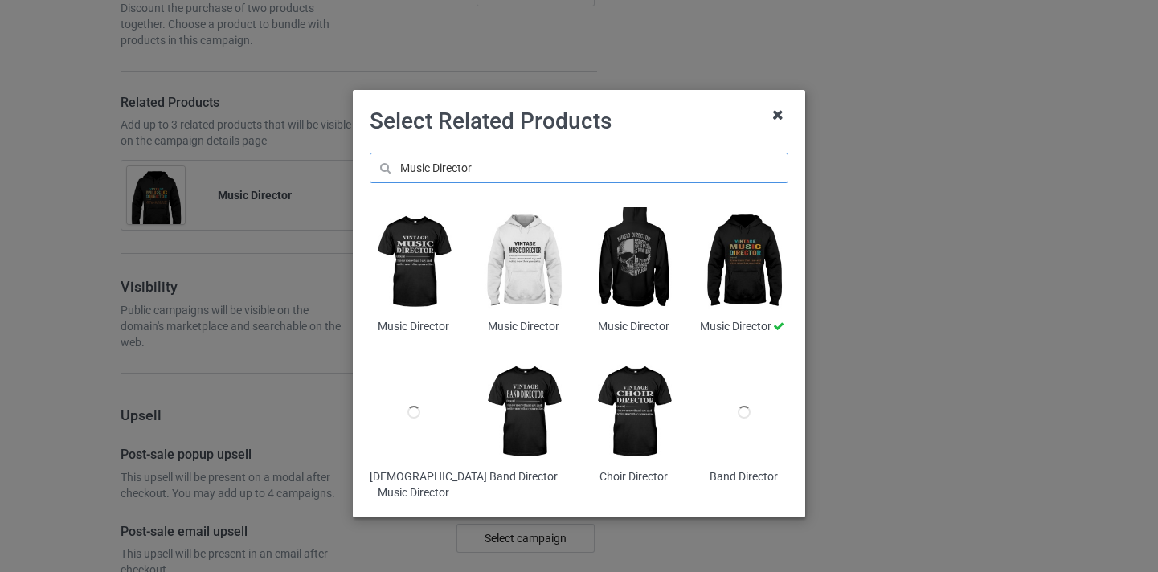
type input "Music Director"
click at [782, 117] on icon at bounding box center [779, 115] width 26 height 26
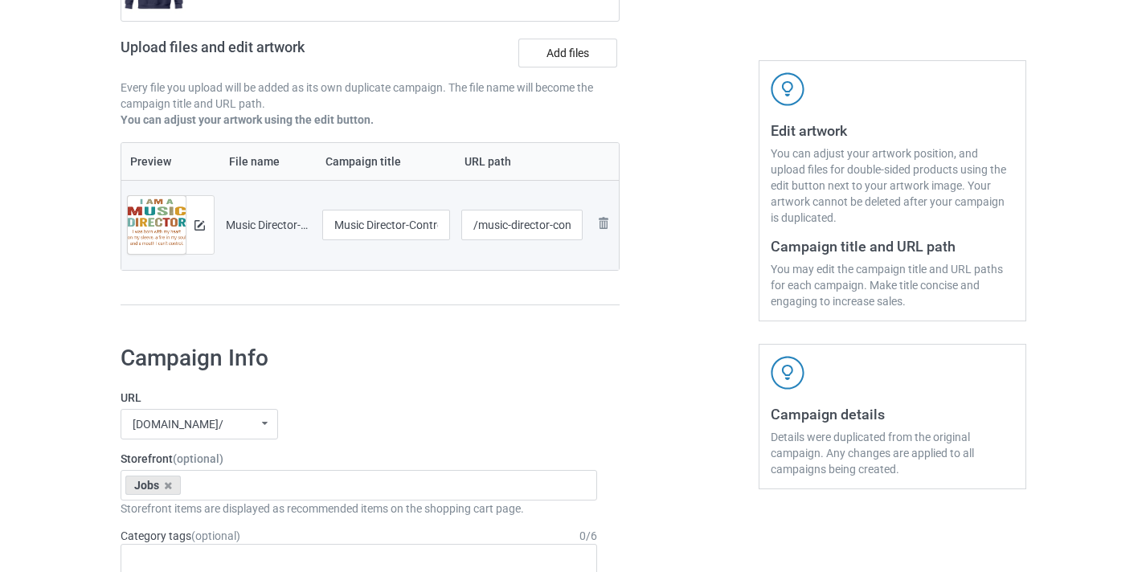
scroll to position [227, 0]
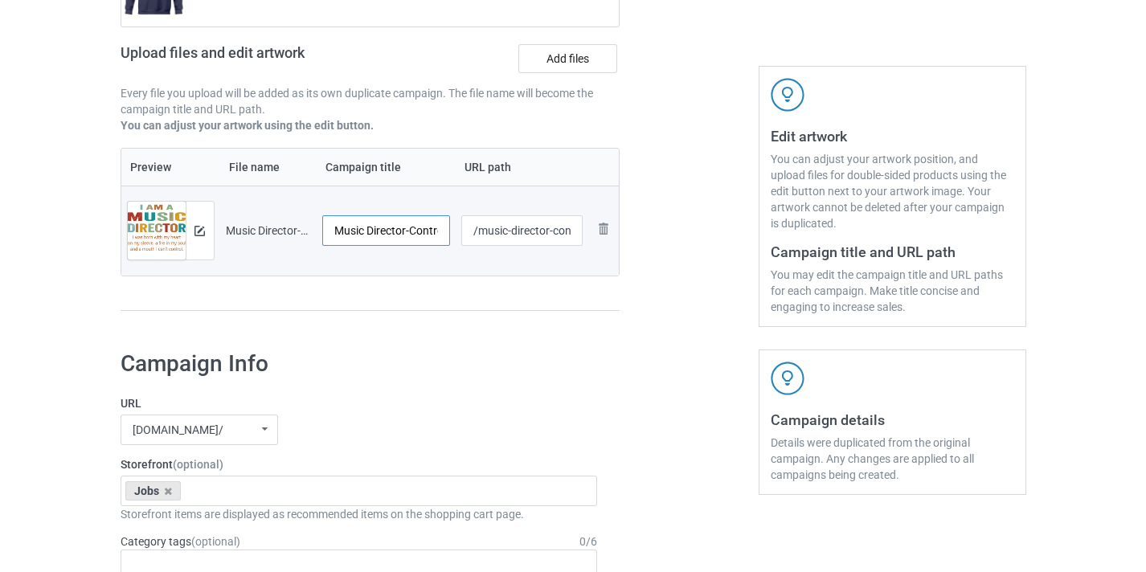
click at [422, 230] on input "Music Director-Control" at bounding box center [386, 230] width 129 height 31
type input "Music Director"
click at [560, 233] on input "/music-director-control" at bounding box center [521, 230] width 121 height 31
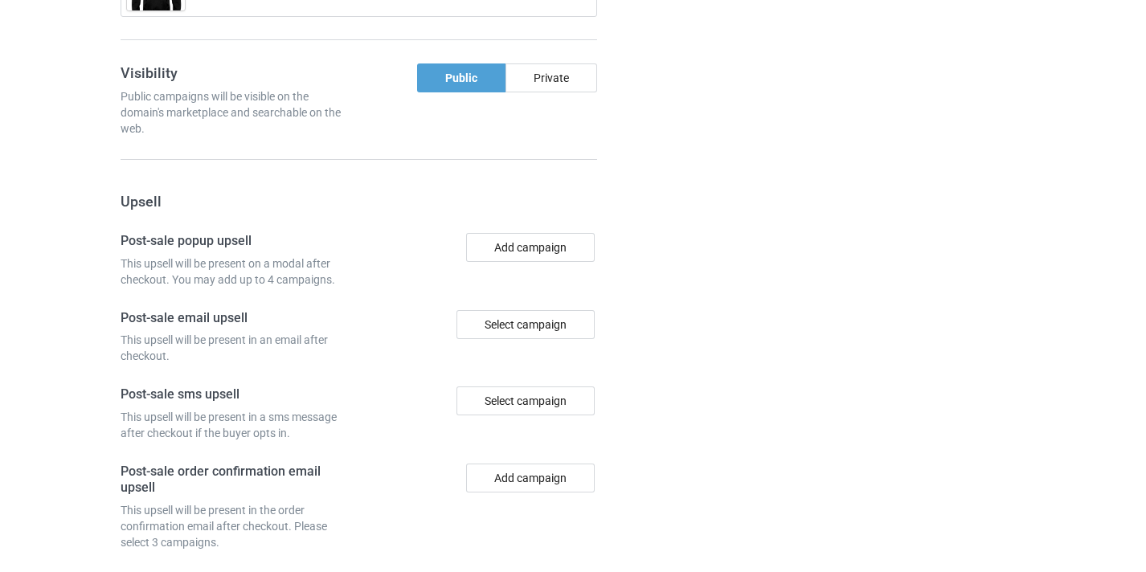
scroll to position [1572, 0]
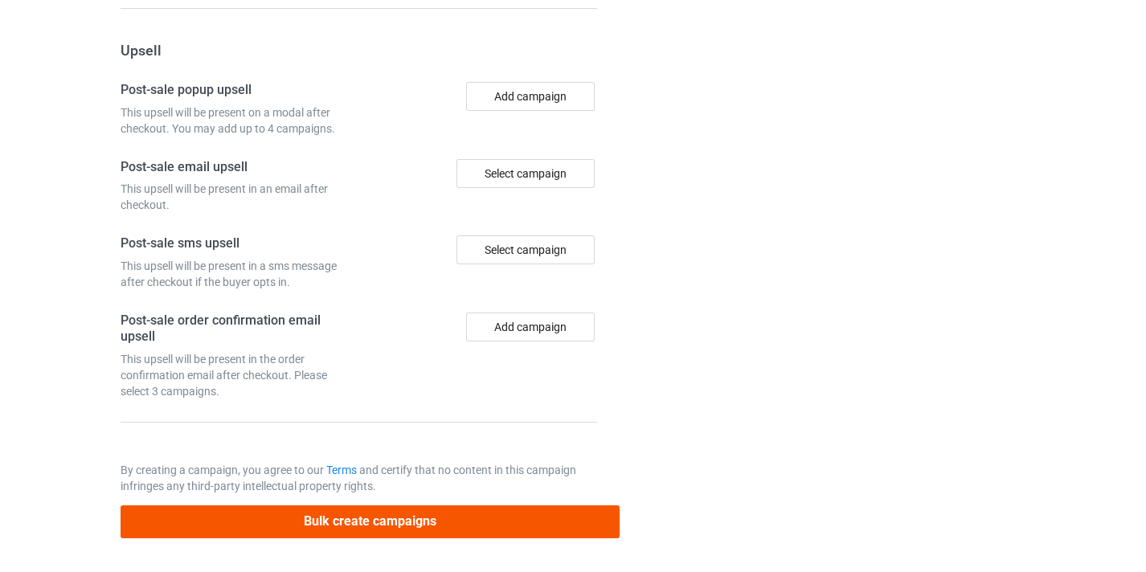
type input "/music-director10"
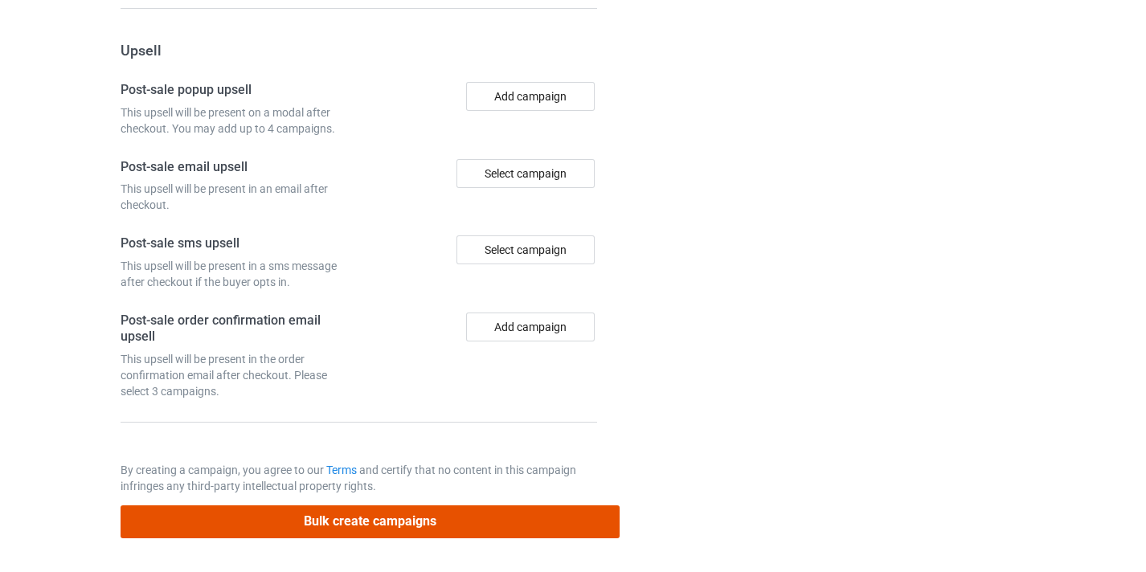
click at [547, 519] on button "Bulk create campaigns" at bounding box center [371, 521] width 500 height 33
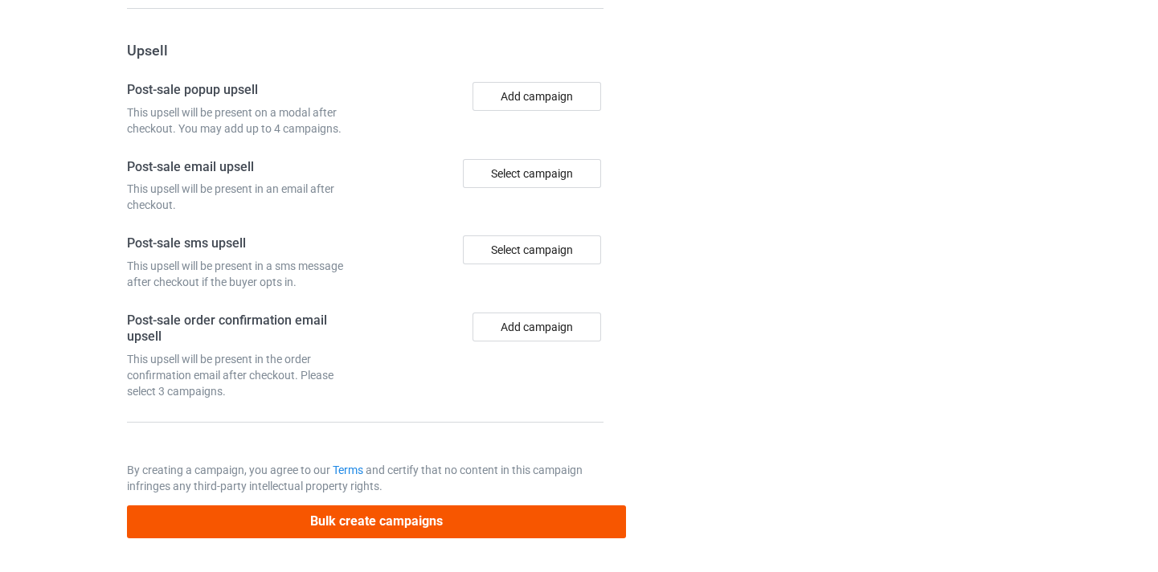
scroll to position [0, 0]
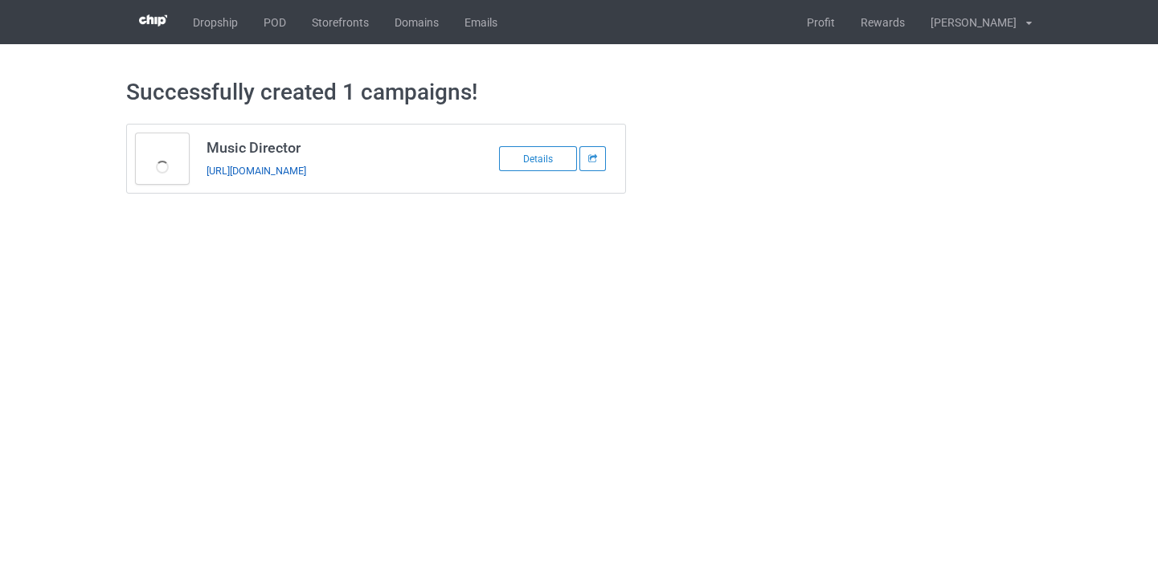
drag, startPoint x: 327, startPoint y: 177, endPoint x: 334, endPoint y: 173, distance: 8.3
click at [546, 162] on div "Details" at bounding box center [538, 158] width 78 height 25
